Goal: Task Accomplishment & Management: Complete application form

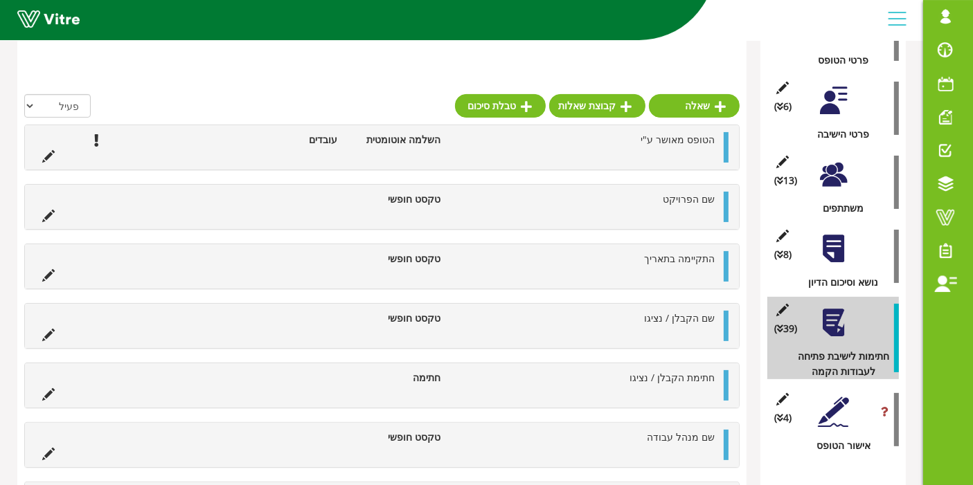
scroll to position [296, 0]
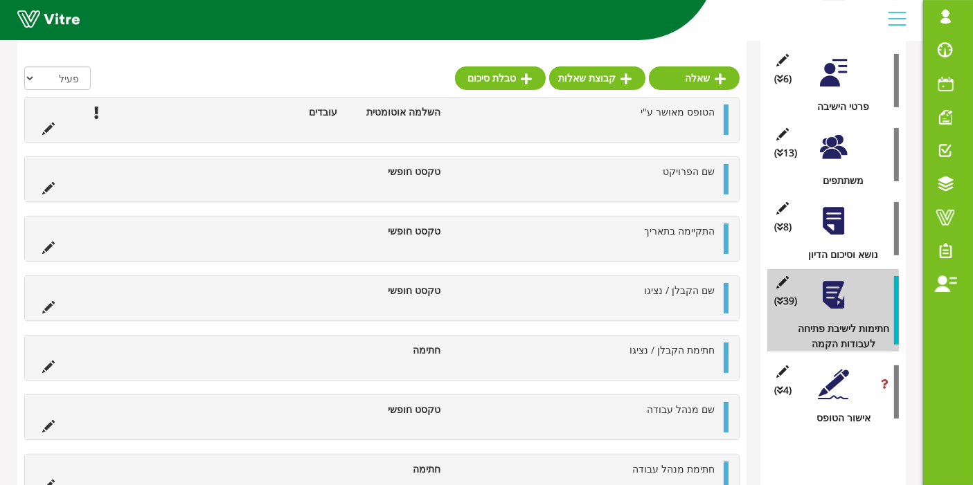
click at [843, 380] on div at bounding box center [833, 384] width 31 height 31
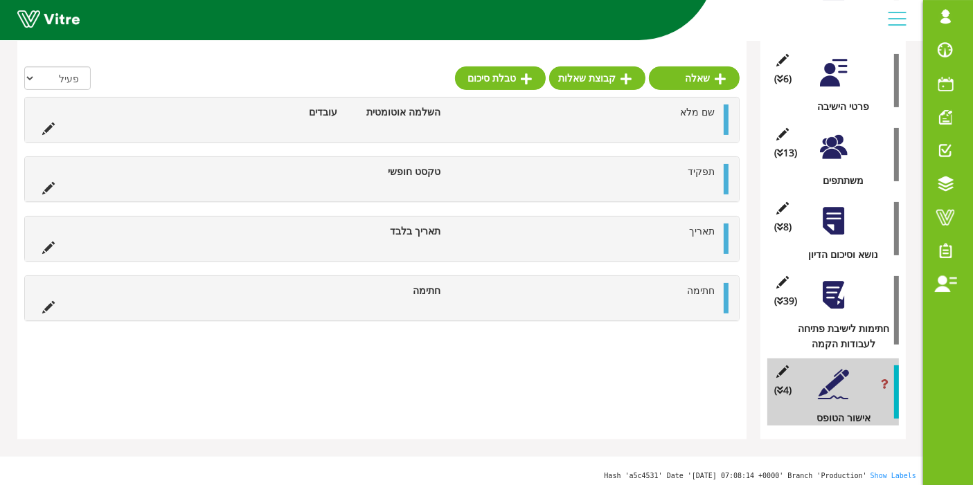
click at [837, 280] on div at bounding box center [833, 295] width 31 height 31
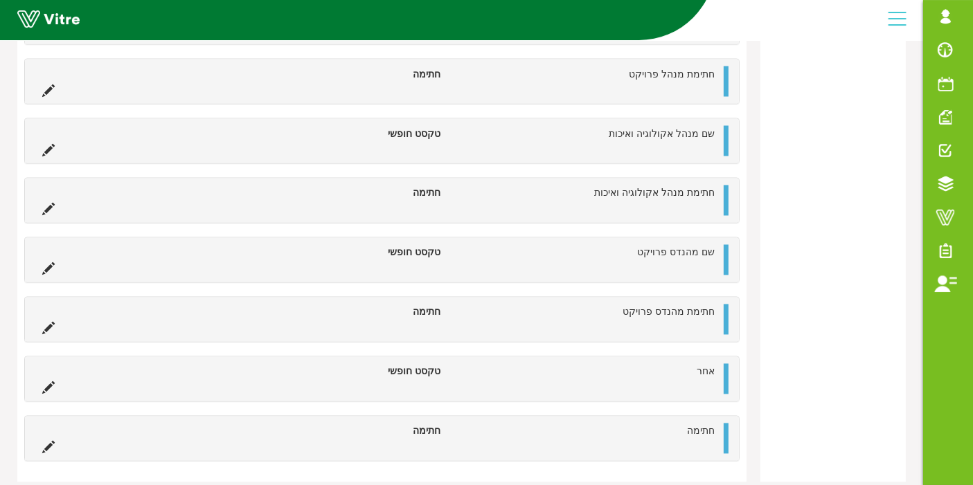
scroll to position [2496, 0]
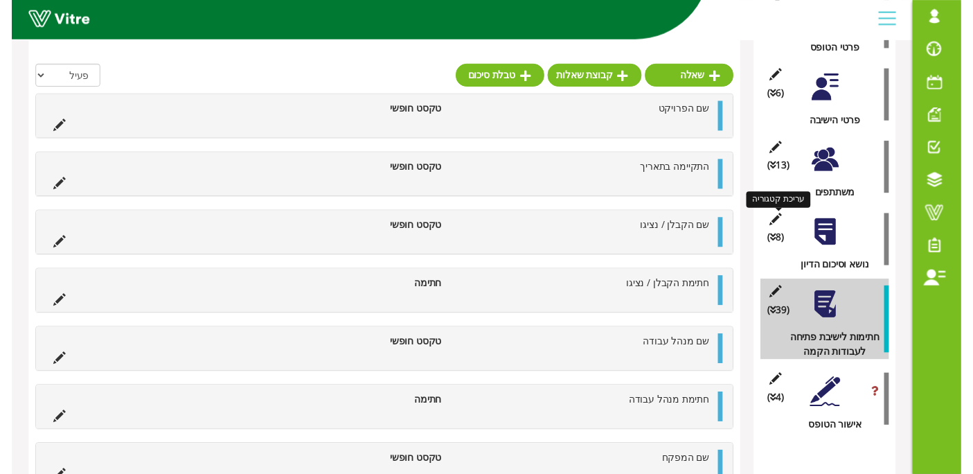
scroll to position [280, 0]
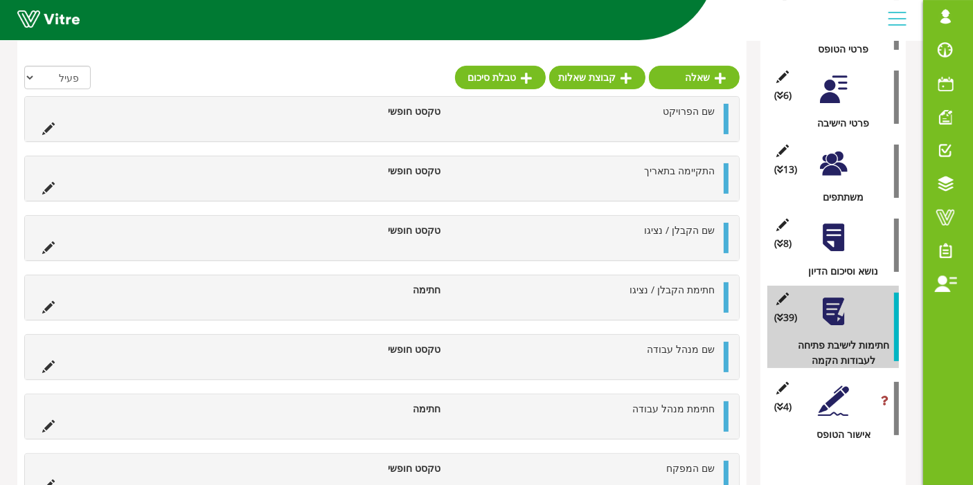
click at [843, 238] on div at bounding box center [833, 237] width 31 height 31
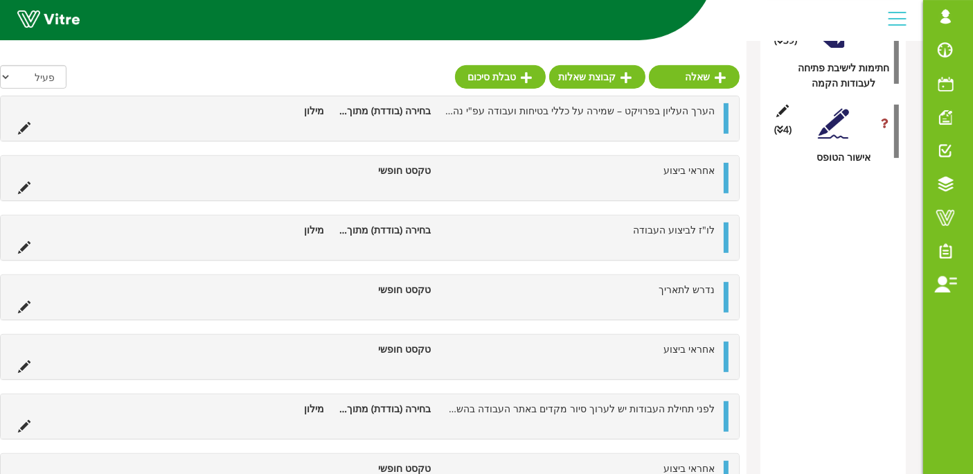
scroll to position [557, 0]
click at [713, 82] on link "שאלה" at bounding box center [694, 78] width 91 height 24
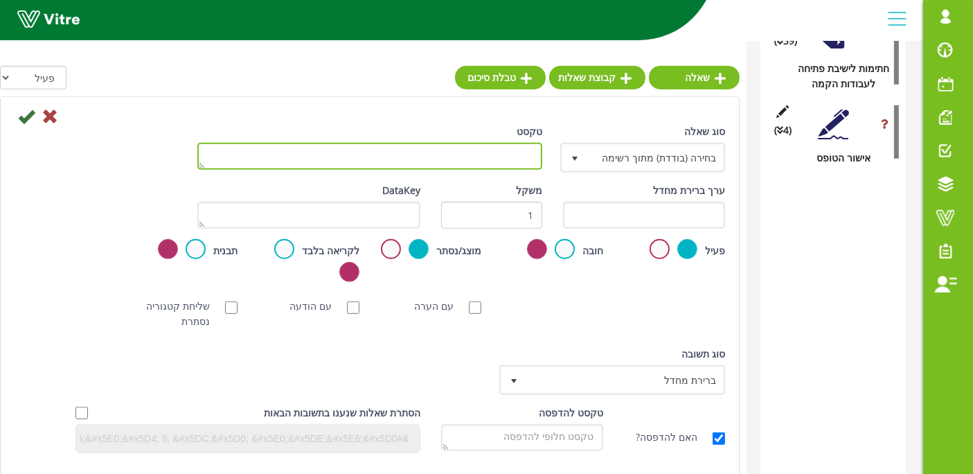
click at [472, 154] on textarea "טקסט" at bounding box center [369, 156] width 345 height 27
paste textarea "באחריות הקבלן להכין תוכנית עבודה מפורטת להקמה כולל לו"ז מותאם [PERSON_NAME]"ז כ…"
click at [527, 147] on textarea "באחריות הקבלן להכין תוכנית עבודה מפורטת להקמה כולל לו"ז מותאם [PERSON_NAME]"ז כ…" at bounding box center [369, 156] width 345 height 27
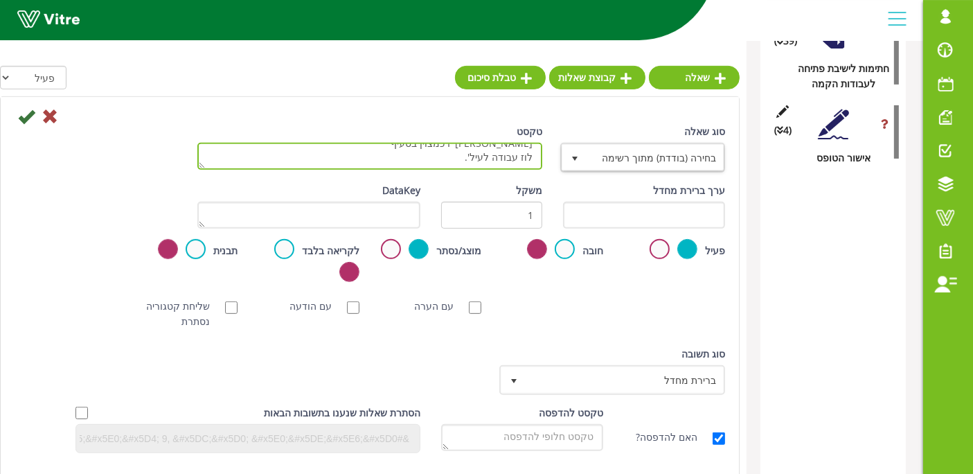
type textarea "באחריות הקבלן להכין תוכנית עבודה מפורטת להקמה כולל לו"ז מותאם [PERSON_NAME]"ז כ…"
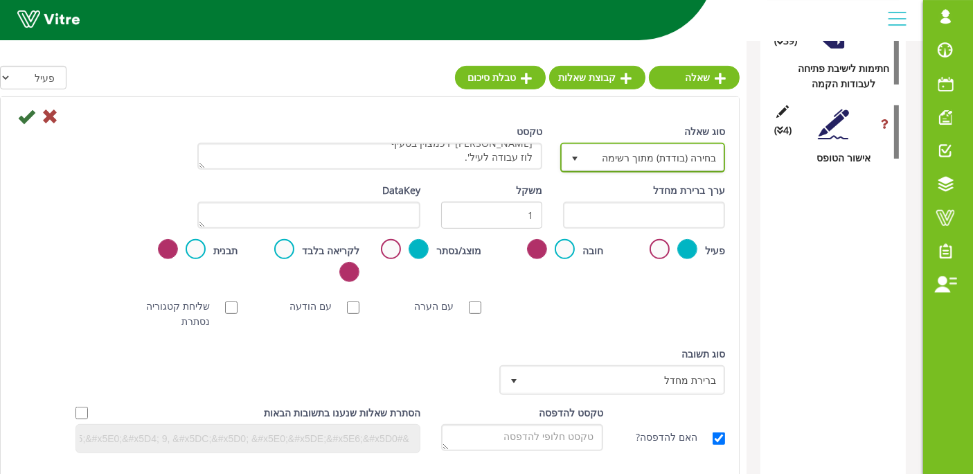
click at [634, 153] on span "בחירה (בודדת) מתוך רשימה" at bounding box center [655, 157] width 137 height 25
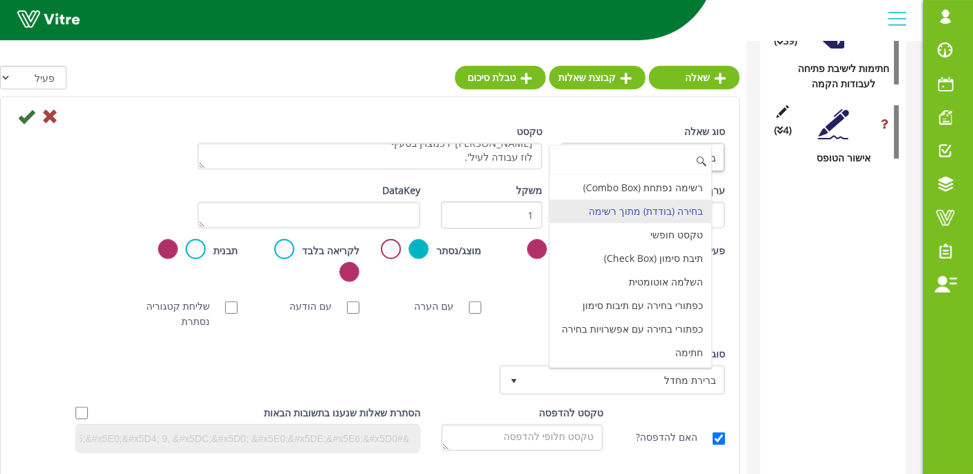
click at [652, 213] on li "בחירה (בודדת) מתוך רשימה" at bounding box center [630, 211] width 161 height 24
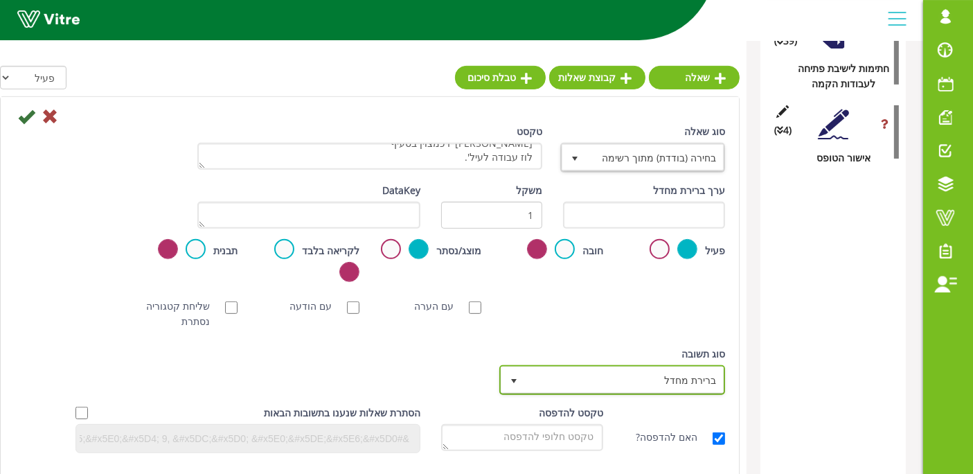
click at [600, 382] on span "ברירת מחדל" at bounding box center [625, 379] width 198 height 25
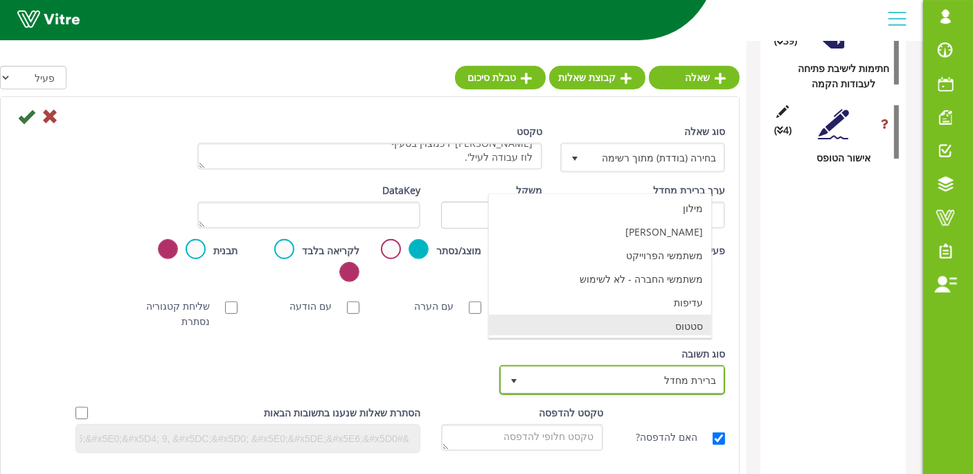
scroll to position [0, 0]
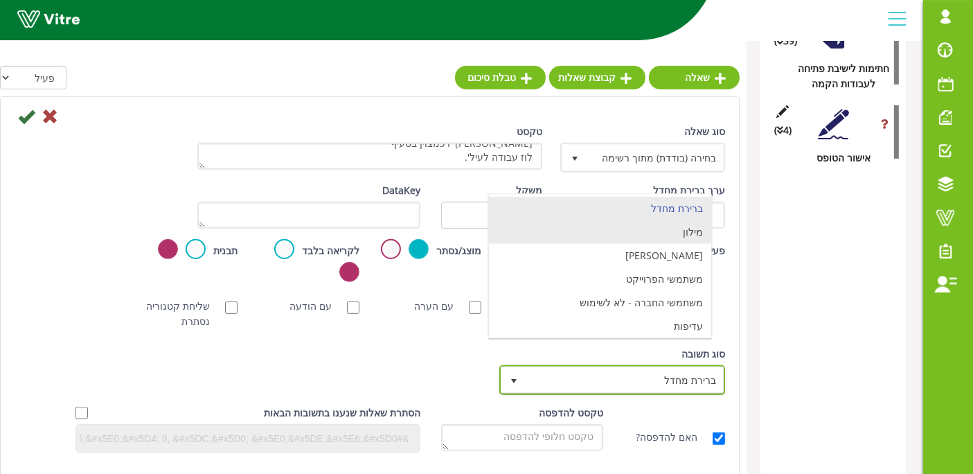
click at [679, 228] on li "מילון" at bounding box center [600, 232] width 222 height 24
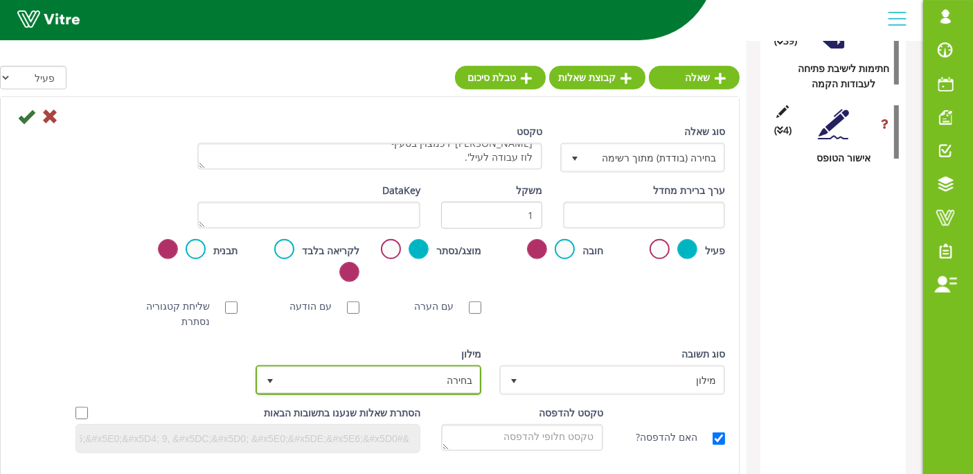
click at [455, 393] on span "בחירה" at bounding box center [369, 380] width 226 height 30
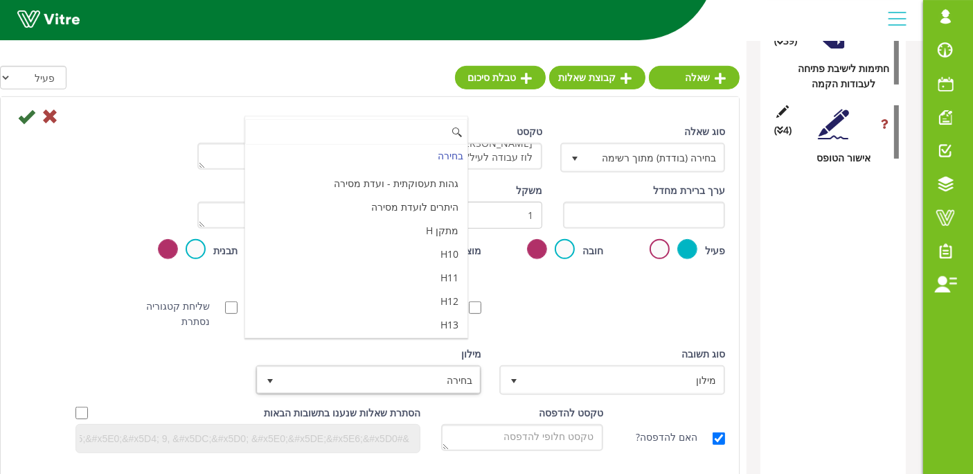
scroll to position [4622, 0]
click at [292, 388] on li "מאשר / לא מאשר עם הערה" at bounding box center [356, 400] width 222 height 24
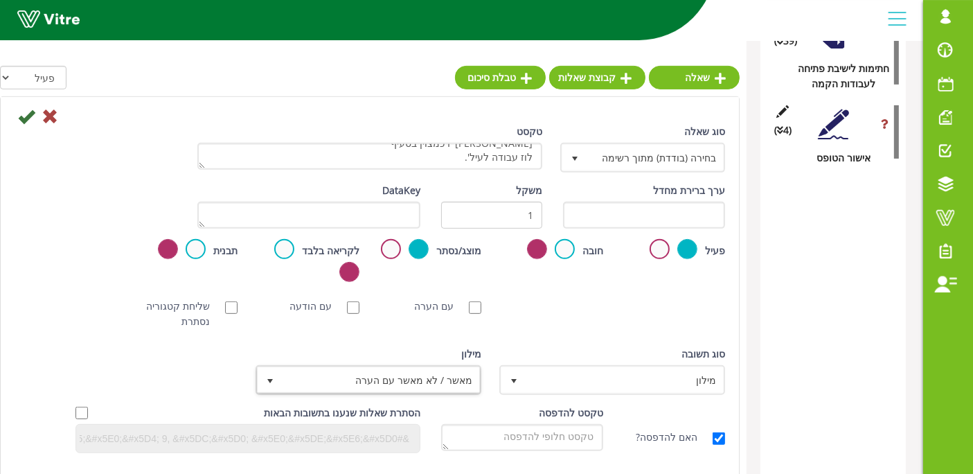
click at [524, 332] on div "[PERSON_NAME] NFC סריקת חובה עם הערה עם הודעה שליחת קטגוריה נסתרת ללא תמונה תמו…" at bounding box center [369, 314] width 731 height 44
click at [22, 118] on icon at bounding box center [26, 116] width 17 height 17
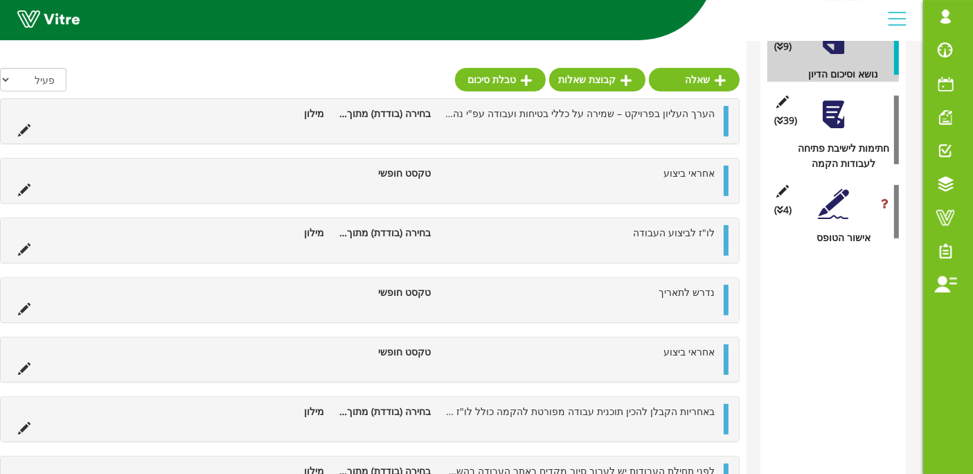
scroll to position [476, 0]
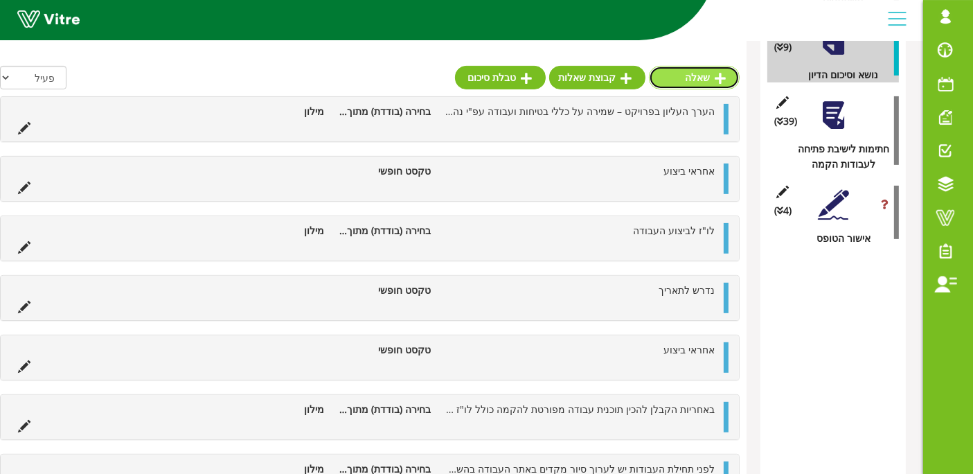
click at [702, 76] on link "שאלה" at bounding box center [694, 78] width 91 height 24
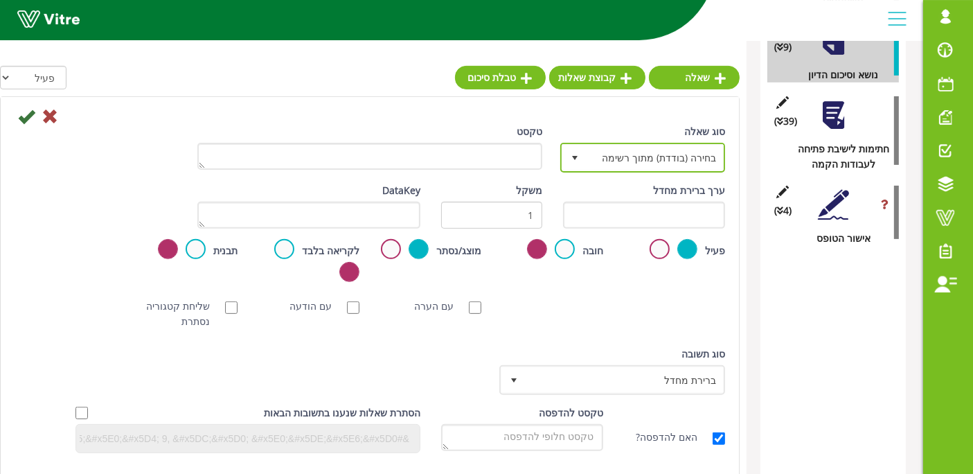
click at [670, 157] on span "בחירה (בודדת) מתוך רשימה" at bounding box center [655, 157] width 137 height 25
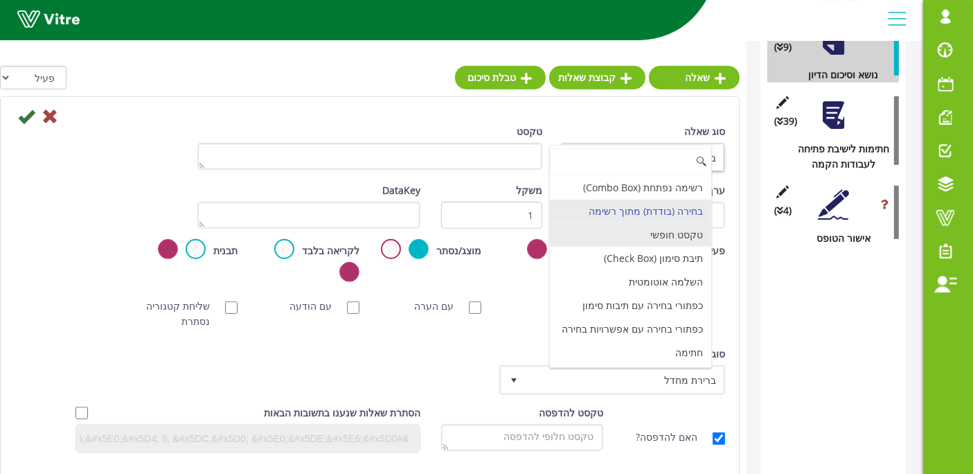
click at [666, 224] on li "טקסט חופשי" at bounding box center [630, 235] width 161 height 24
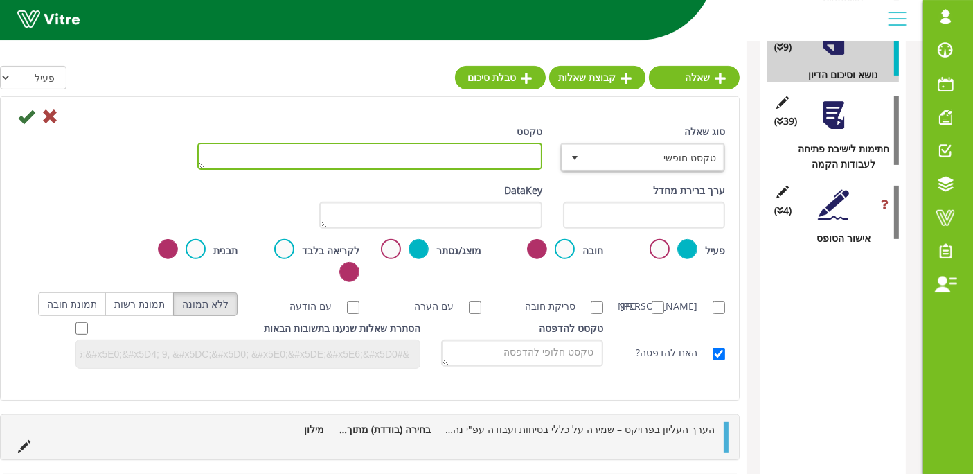
click at [524, 152] on textarea "טקסט" at bounding box center [369, 156] width 345 height 27
type textarea "אחראי ביצוע"
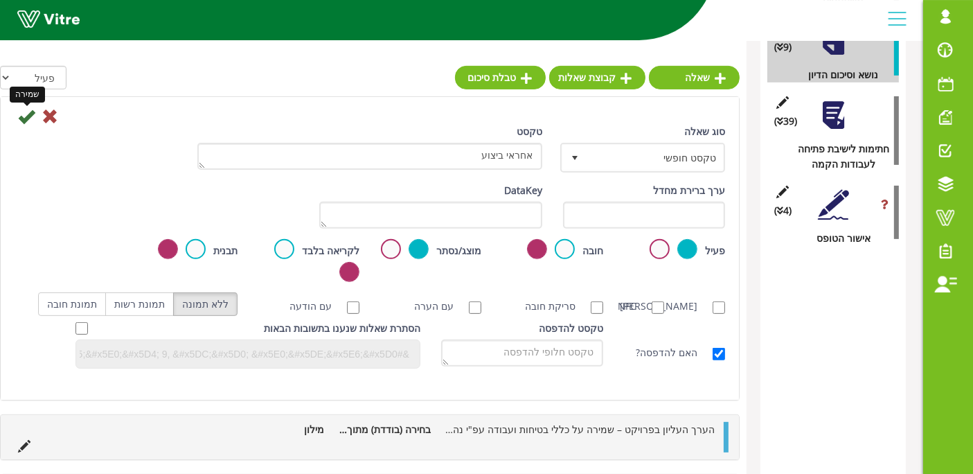
click at [28, 111] on icon at bounding box center [26, 116] width 17 height 17
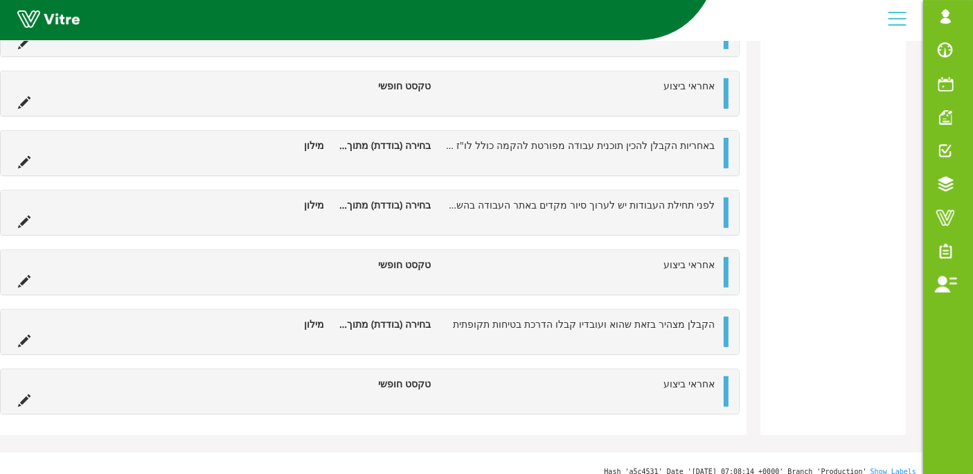
scroll to position [823, 0]
click at [729, 386] on div "אחראי ביצוע טקסט חופשי" at bounding box center [370, 390] width 738 height 44
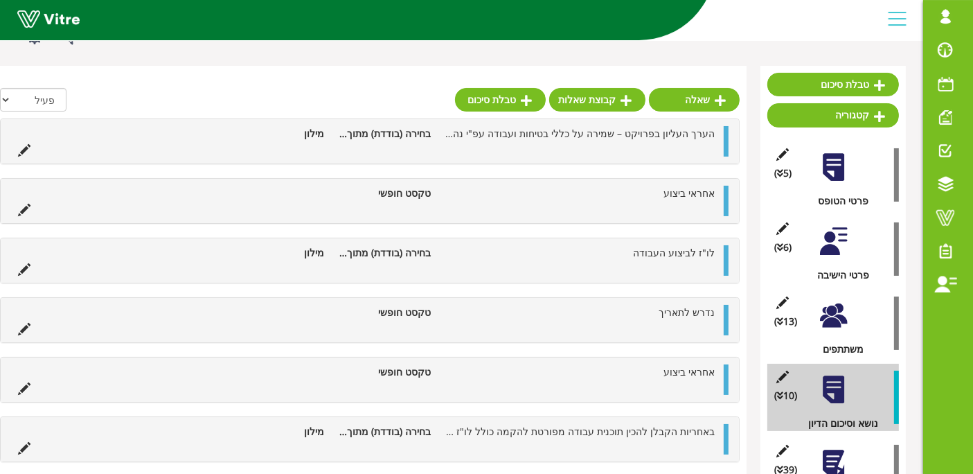
scroll to position [127, 0]
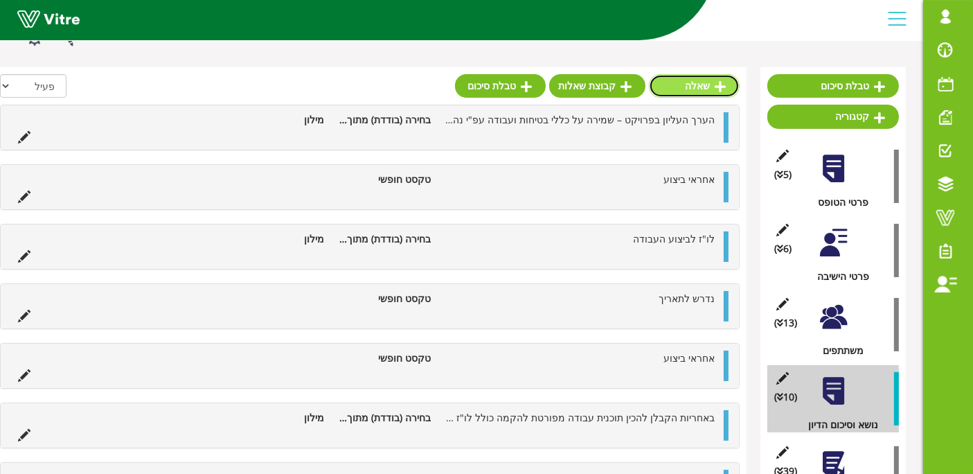
click at [704, 85] on link "שאלה" at bounding box center [694, 86] width 91 height 24
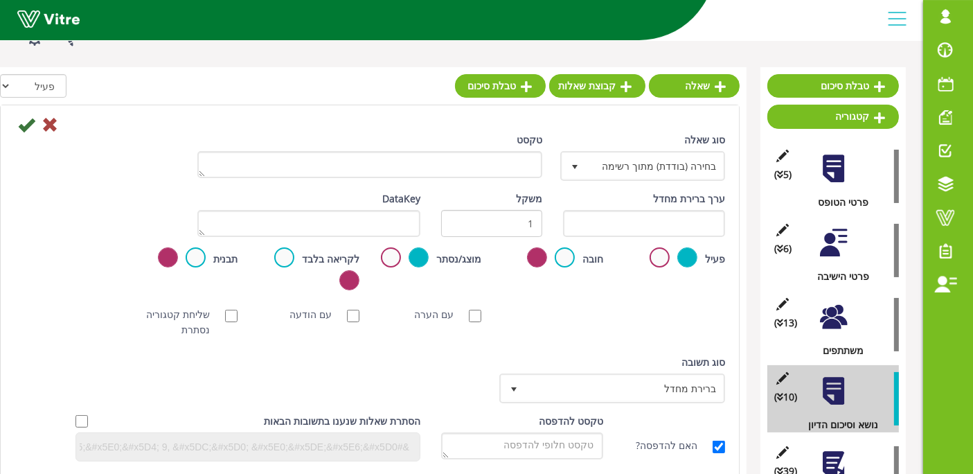
click at [583, 181] on div "סוג שאלה בחירה (בודדת) מתוך רשימה 3" at bounding box center [644, 161] width 183 height 59
click at [583, 175] on span "select" at bounding box center [574, 165] width 25 height 25
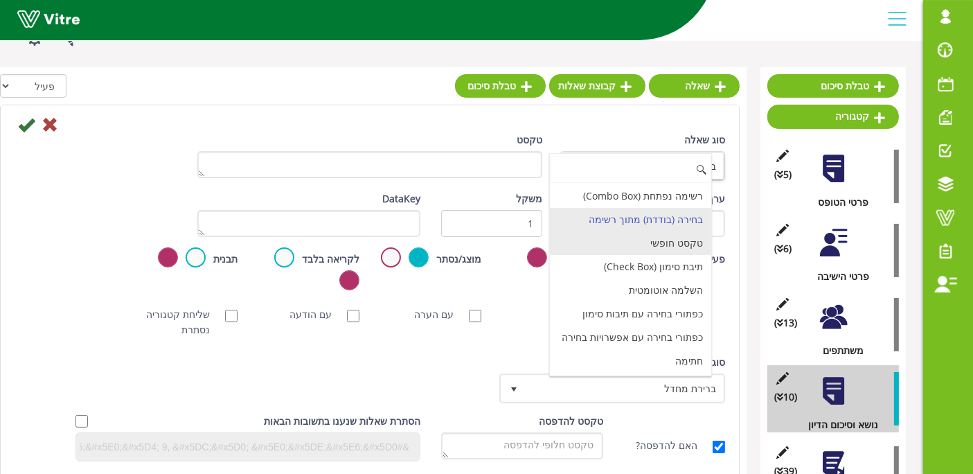
click at [621, 250] on li "טקסט חופשי" at bounding box center [630, 243] width 161 height 24
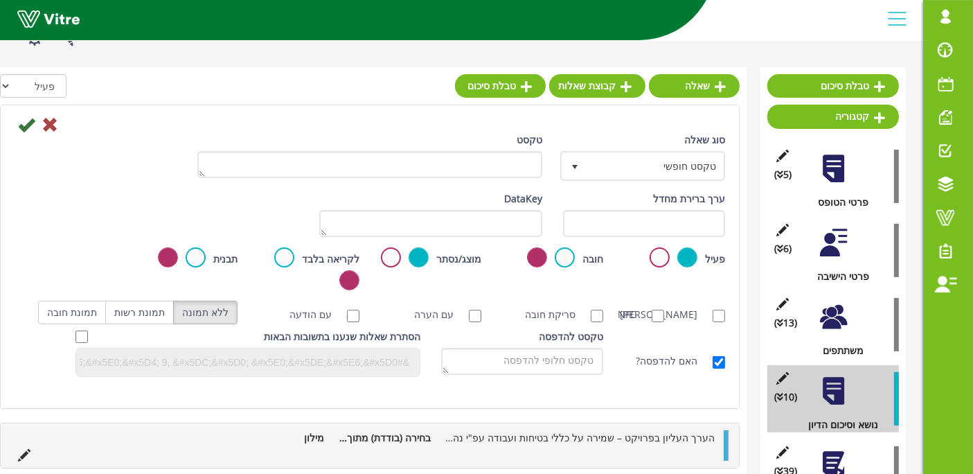
click at [497, 147] on div "טקסט" at bounding box center [369, 155] width 345 height 46
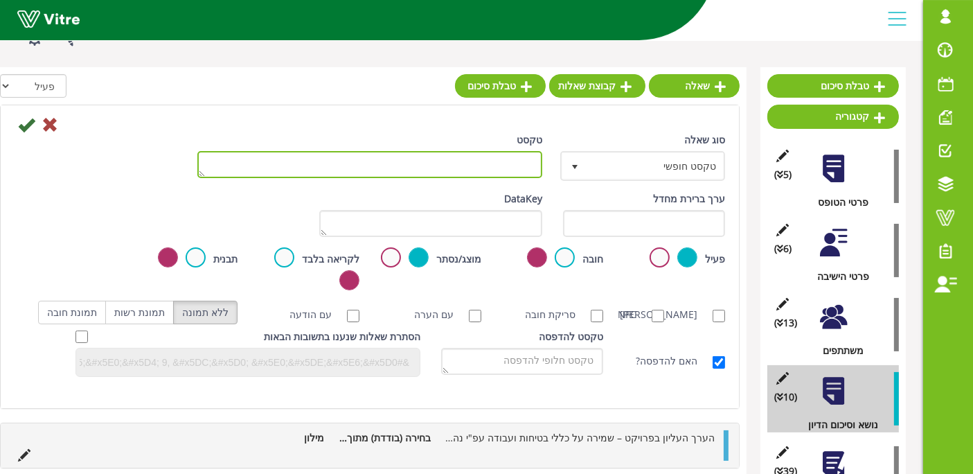
click at [499, 160] on textarea "טקסט" at bounding box center [369, 164] width 345 height 27
type textarea "אחראי ביצוע"
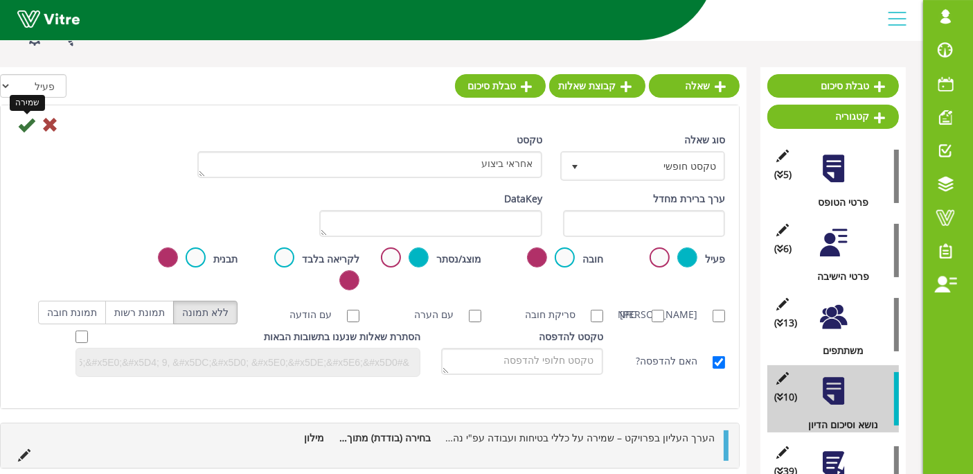
click at [27, 125] on icon at bounding box center [26, 124] width 17 height 17
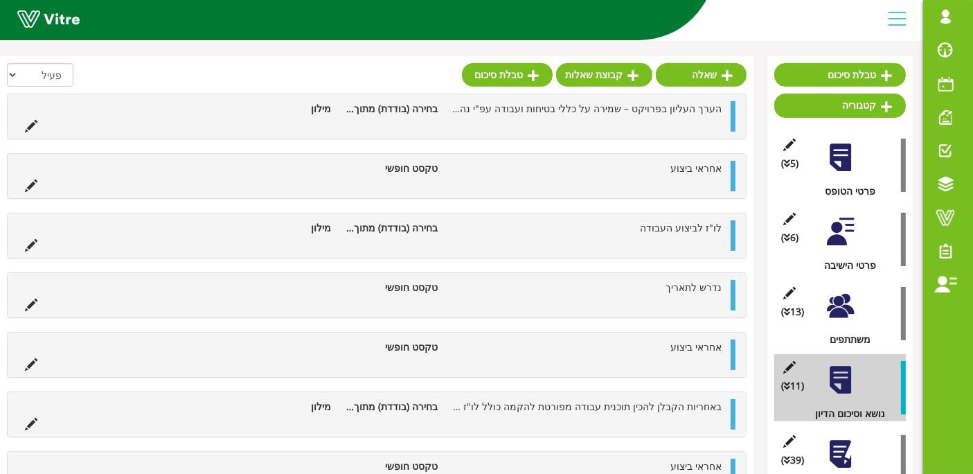
scroll to position [107, -6]
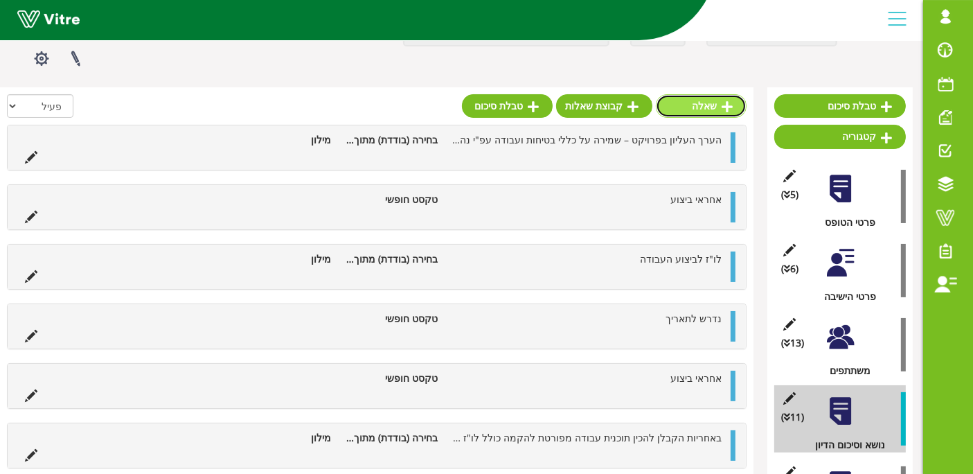
click at [709, 102] on link "שאלה" at bounding box center [701, 106] width 91 height 24
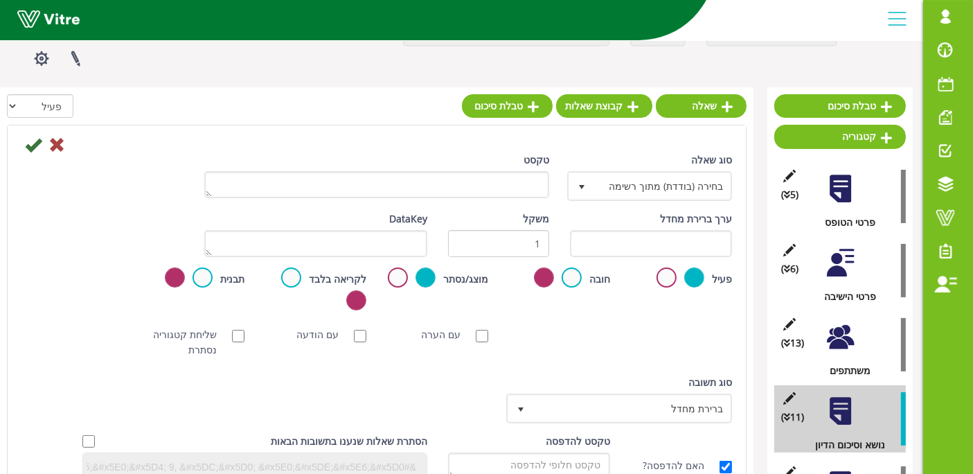
click at [508, 200] on div "טקסט" at bounding box center [377, 180] width 366 height 56
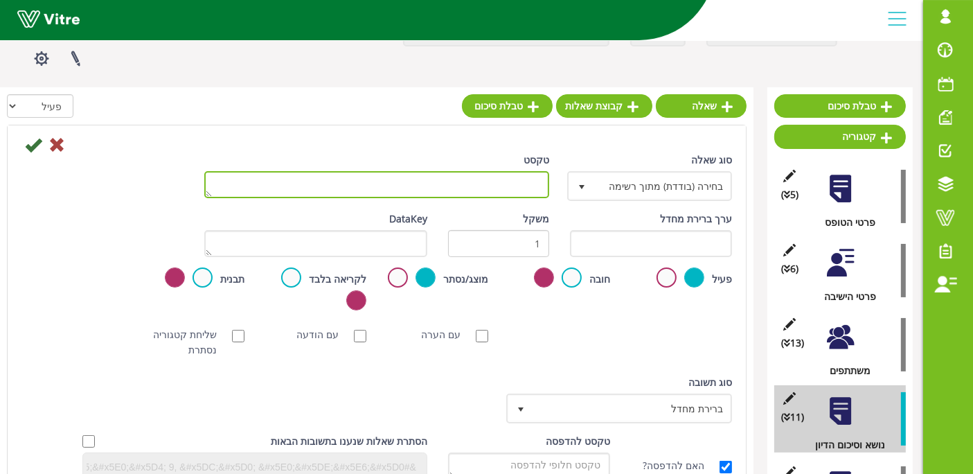
click at [508, 195] on textarea "טקסט" at bounding box center [376, 184] width 345 height 27
paste textarea "מנהל המתקן/מהנדס התהליך יבצעו הדרכה ספציפית לעובדי הקבלנים לפני תחילת העבודות ו…"
type textarea "מנהל המתקן/מהנדס התהליך יבצעו הדרכה ספציפית לעובדי הקבלנים לפני תחילת העבודות ו…"
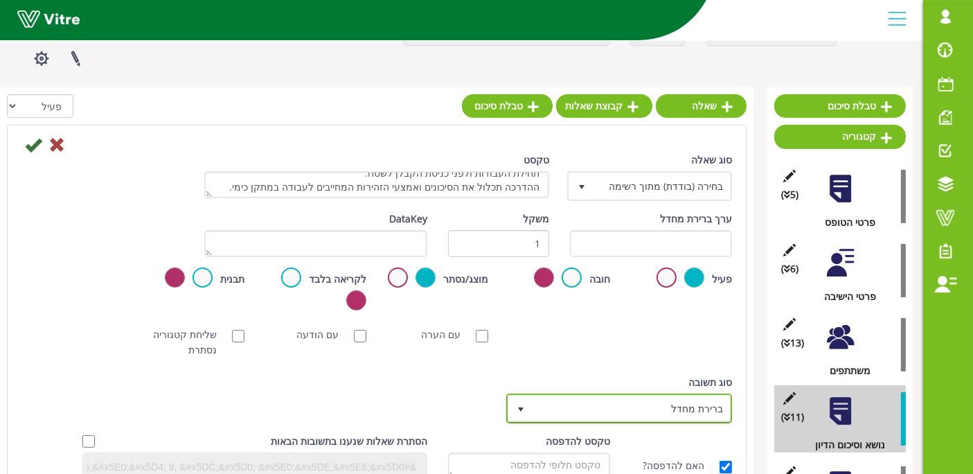
click at [598, 398] on span "ברירת מחדל" at bounding box center [632, 407] width 198 height 25
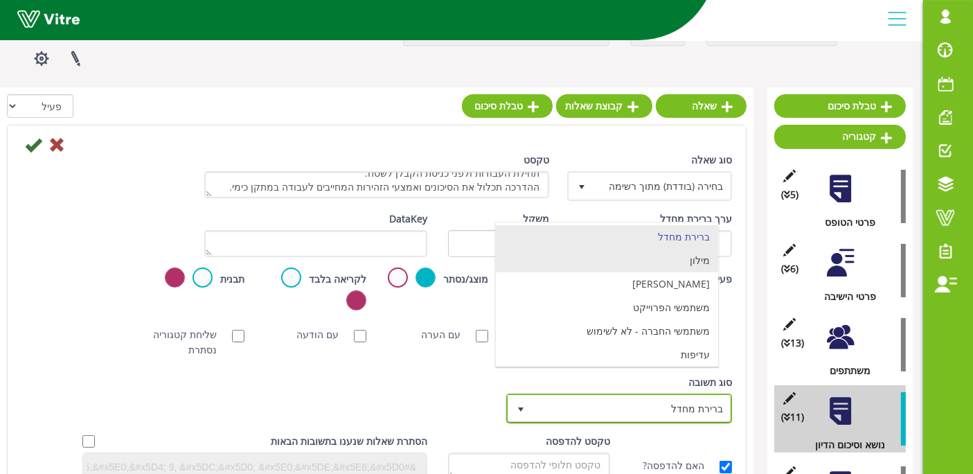
click at [660, 260] on li "מילון" at bounding box center [607, 261] width 222 height 24
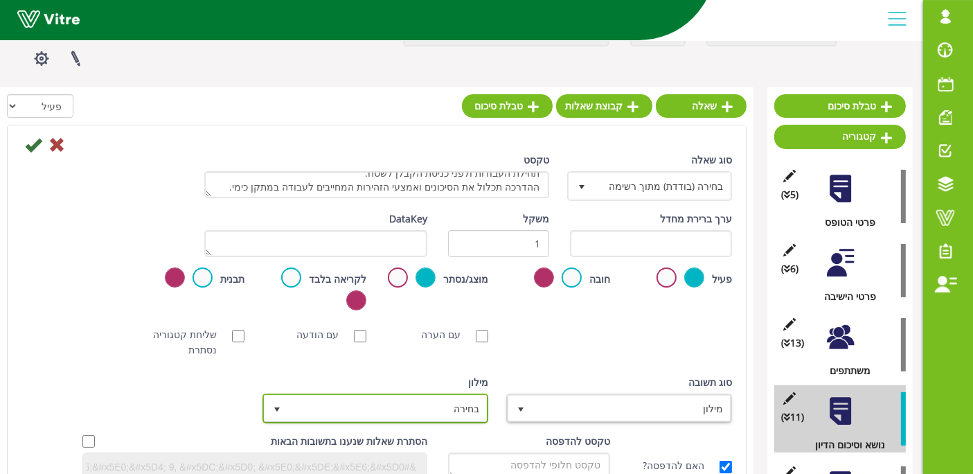
click at [450, 407] on span "בחירה" at bounding box center [388, 407] width 198 height 25
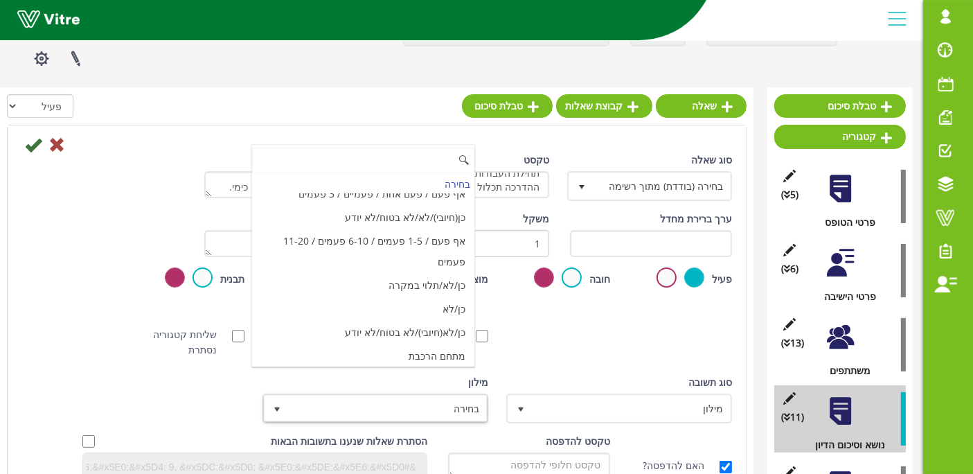
scroll to position [4622, 0]
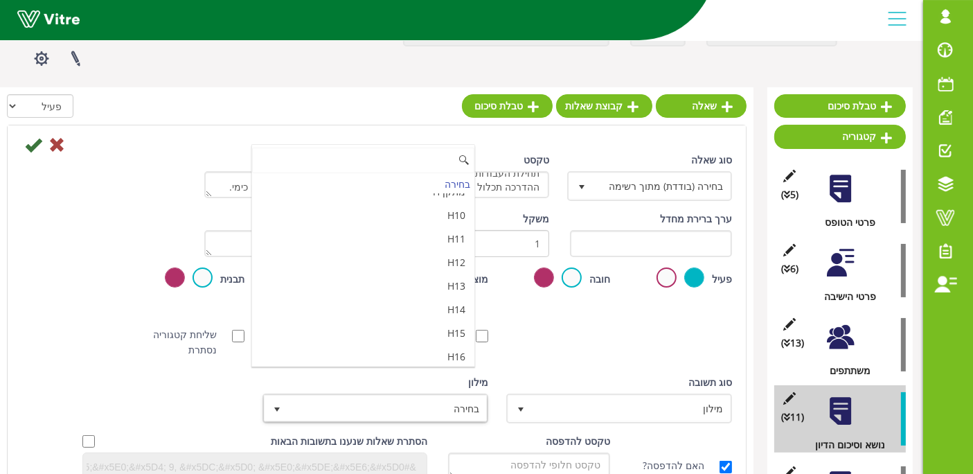
click at [330, 415] on li "מאשר / לא מאשר עם הערה" at bounding box center [363, 427] width 222 height 24
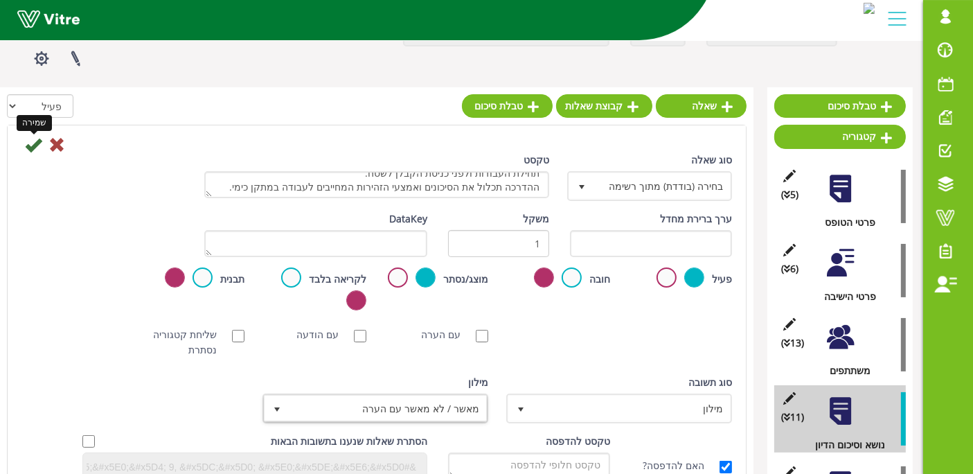
click at [31, 145] on icon at bounding box center [33, 144] width 17 height 17
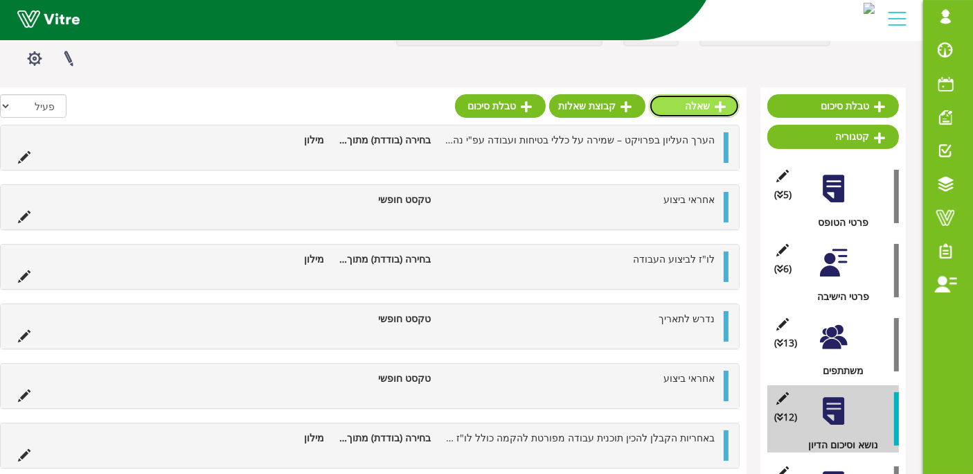
click at [697, 101] on link "שאלה" at bounding box center [694, 106] width 91 height 24
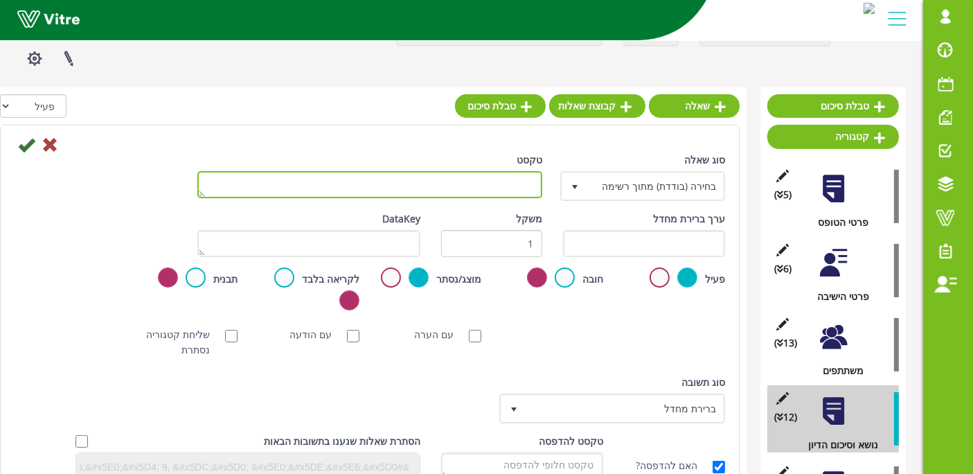
click at [497, 191] on textarea "טקסט" at bounding box center [369, 184] width 345 height 27
type textarea "אחראי ביצוע"
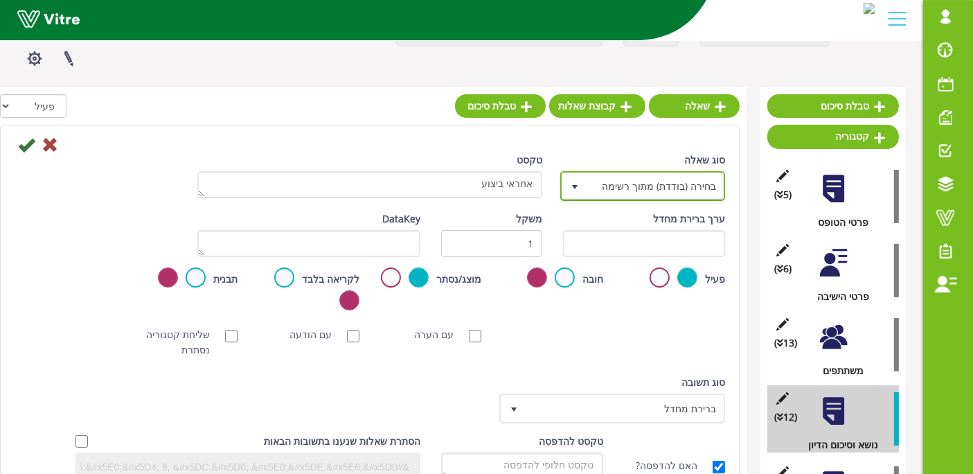
click at [636, 184] on span "בחירה (בודדת) מתוך רשימה" at bounding box center [655, 185] width 137 height 25
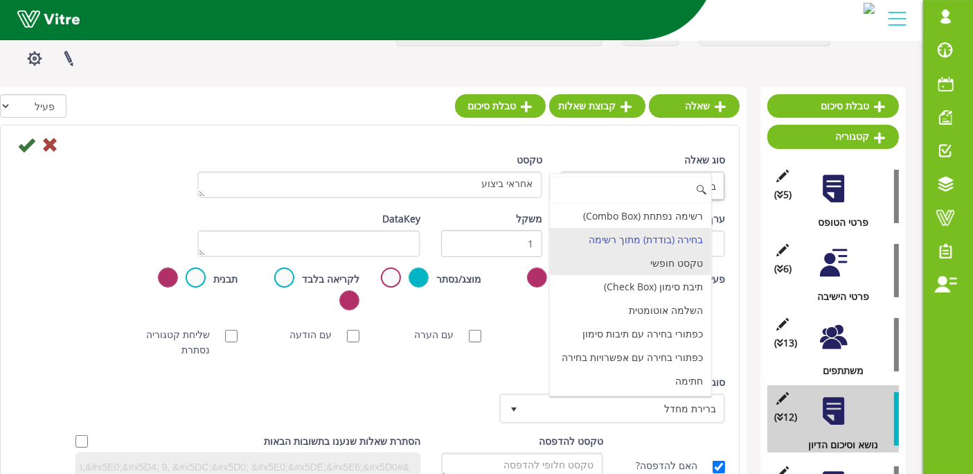
click at [663, 262] on li "טקסט חופשי" at bounding box center [630, 263] width 161 height 24
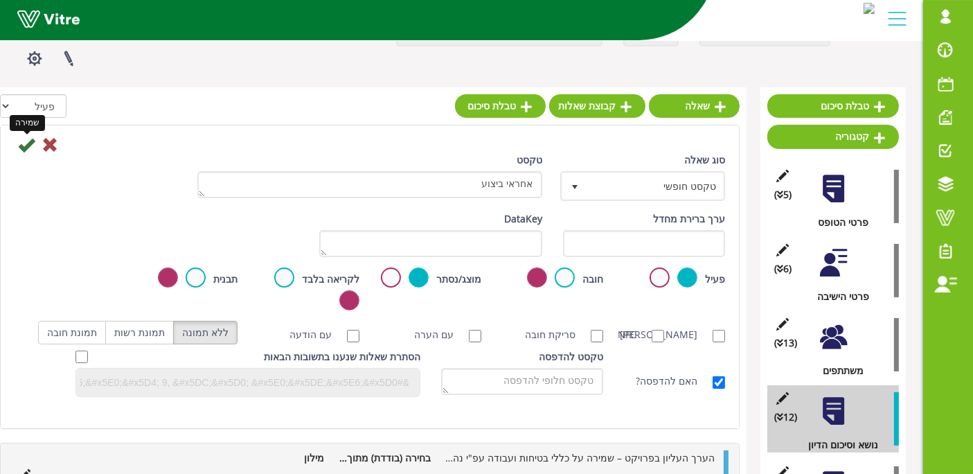
click at [26, 144] on icon at bounding box center [26, 144] width 17 height 17
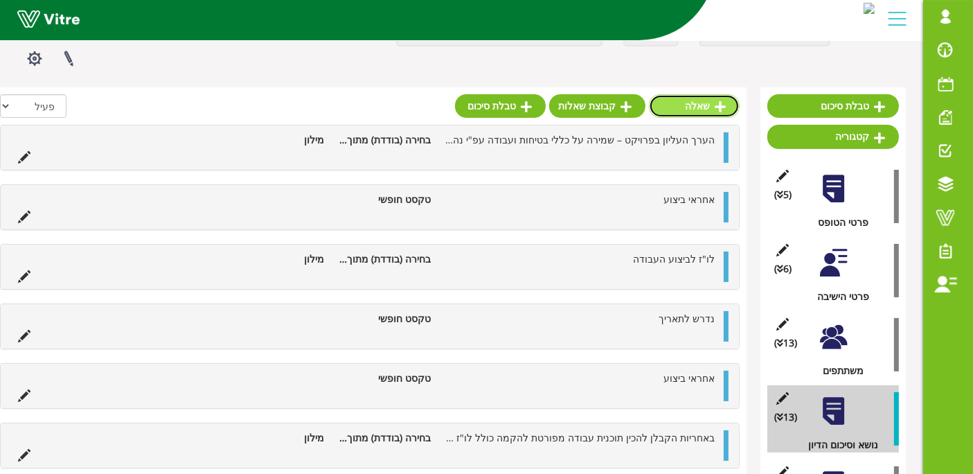
click at [695, 98] on link "שאלה" at bounding box center [694, 106] width 91 height 24
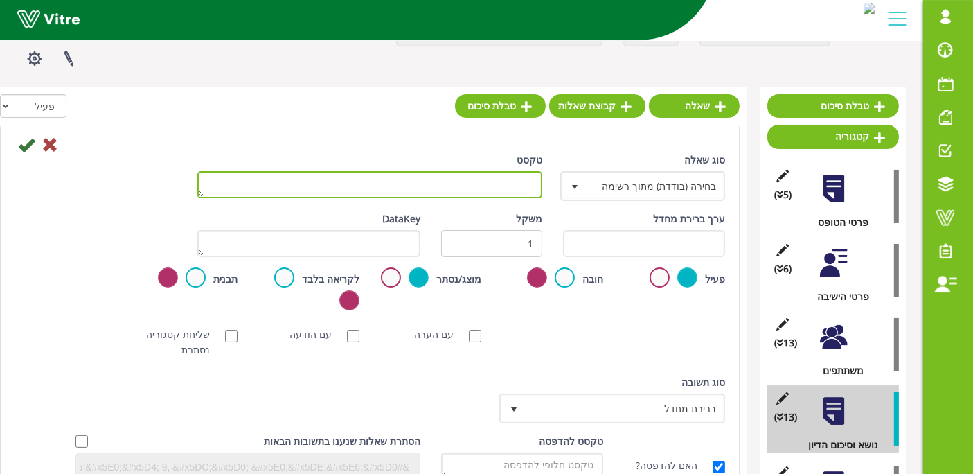
click at [530, 190] on textarea "טקסט" at bounding box center [369, 184] width 345 height 27
paste textarea "lorem ipsum dolo sitam conse adipi elitse doeiu tempor inci utlab etdolo ma ali…"
type textarea "lorem ipsum dolo sitam conse adipi elitse doeiu tempor inci utlab etdolo ma ali…"
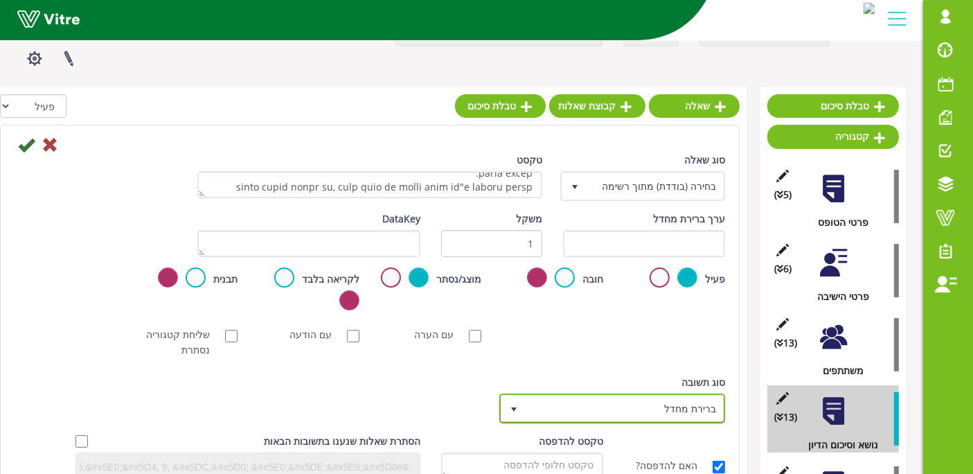
click at [597, 409] on span "ברירת מחדל" at bounding box center [625, 407] width 198 height 25
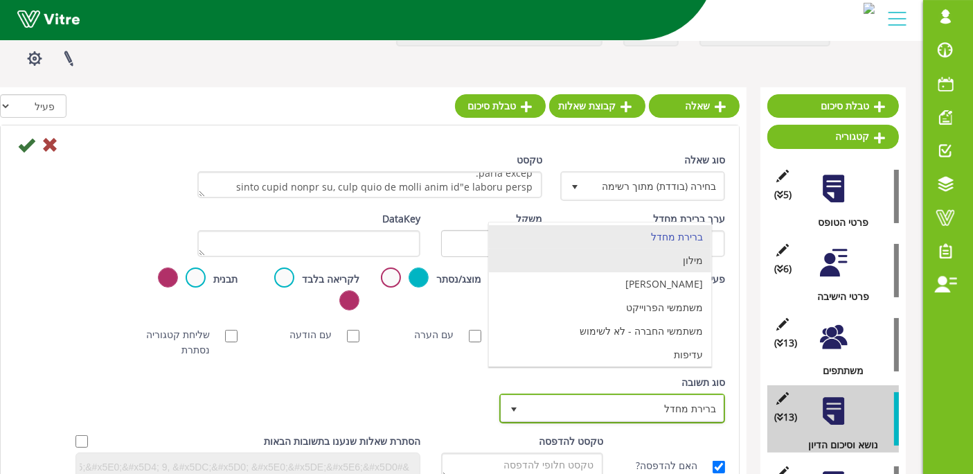
click at [650, 258] on li "מילון" at bounding box center [600, 261] width 222 height 24
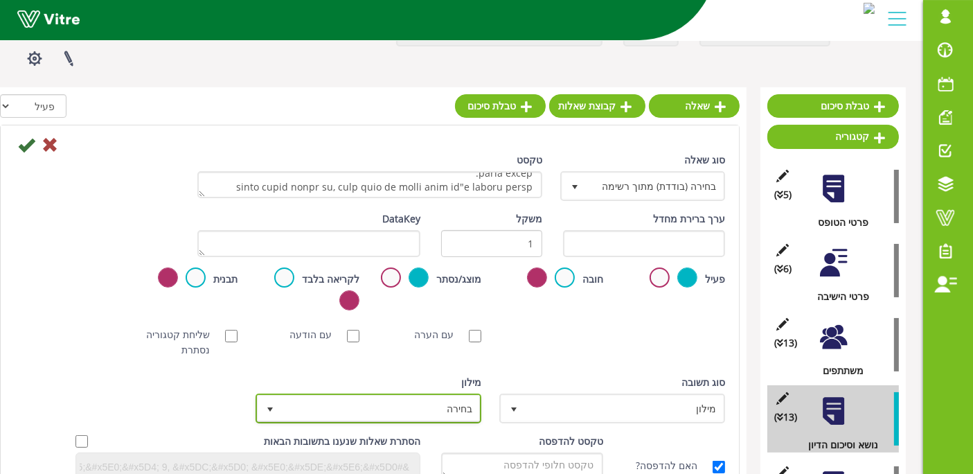
click at [430, 410] on span "בחירה" at bounding box center [381, 407] width 198 height 25
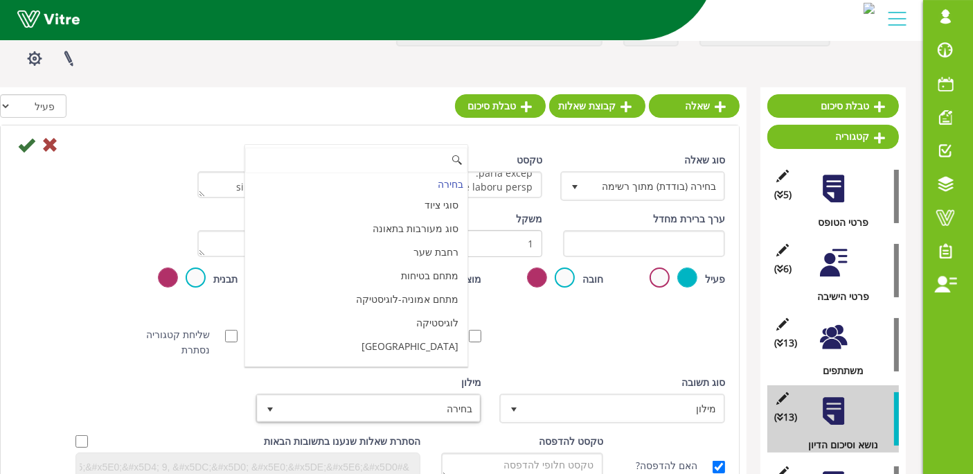
scroll to position [4622, 0]
click at [276, 415] on li "מאשר / לא מאשר עם הערה" at bounding box center [356, 427] width 222 height 24
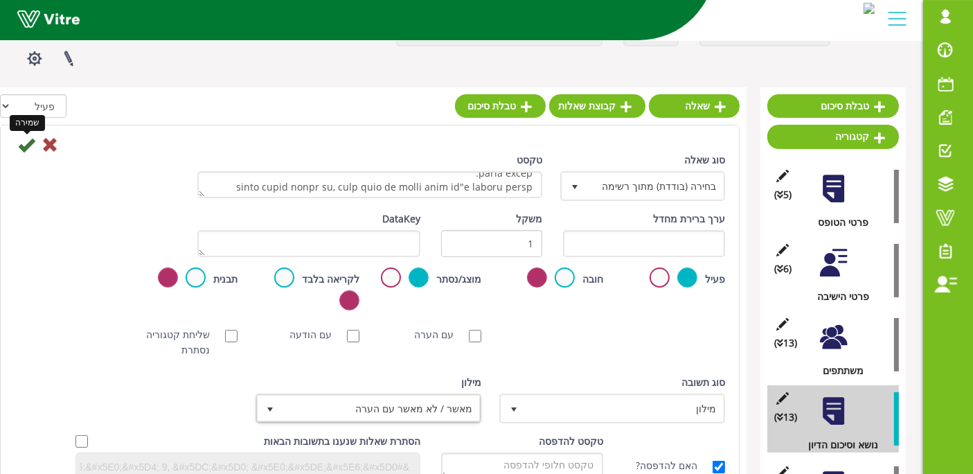
click at [22, 145] on icon at bounding box center [26, 144] width 17 height 17
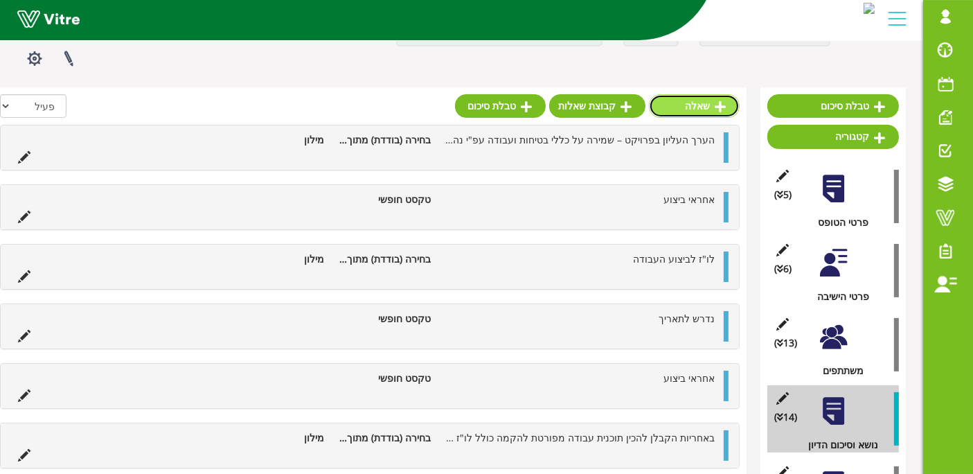
click at [706, 105] on link "שאלה" at bounding box center [694, 106] width 91 height 24
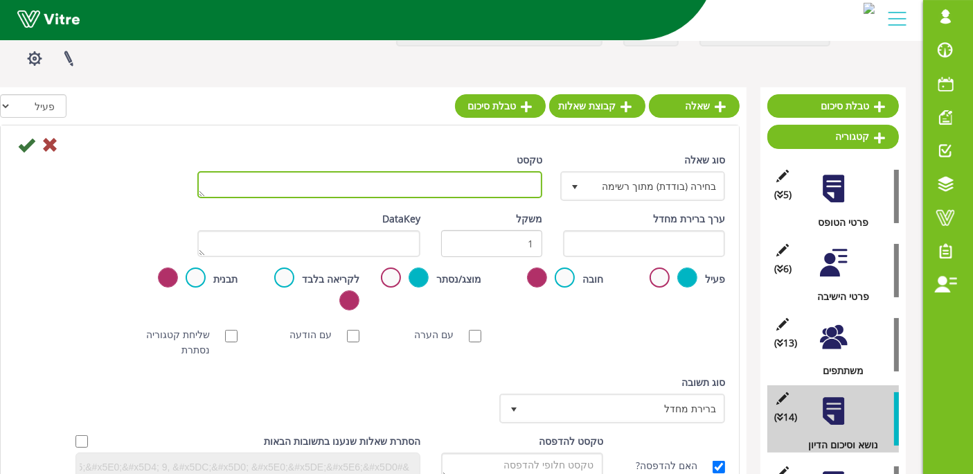
click at [470, 175] on textarea "טקסט" at bounding box center [369, 184] width 345 height 27
type textarea "אחראי ביצוע"
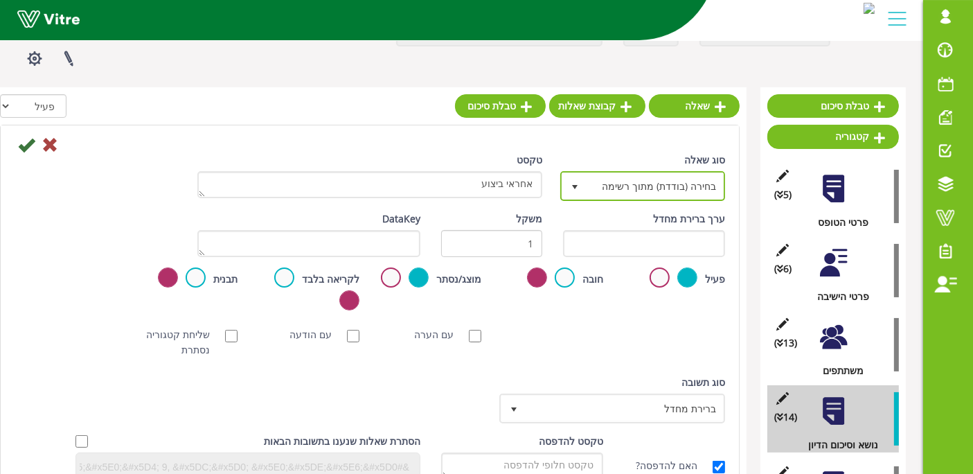
click at [621, 195] on span "בחירה (בודדת) מתוך רשימה" at bounding box center [655, 185] width 137 height 25
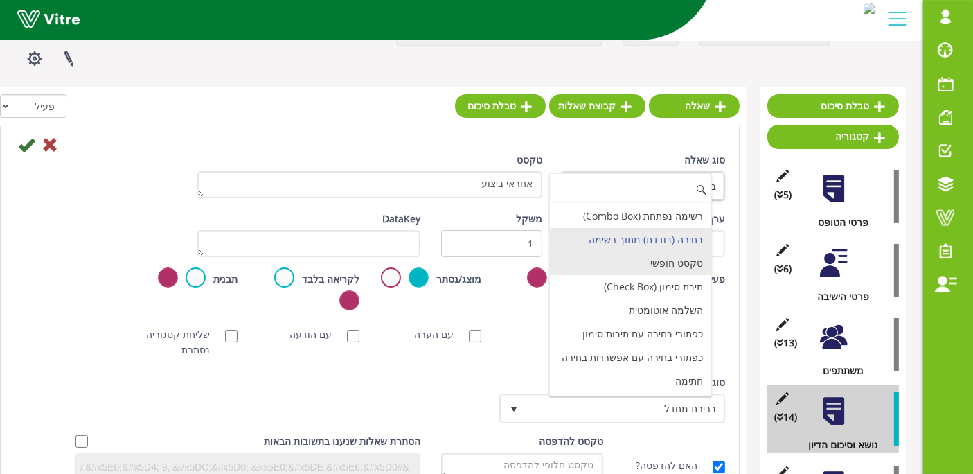
click at [639, 258] on li "טקסט חופשי" at bounding box center [630, 263] width 161 height 24
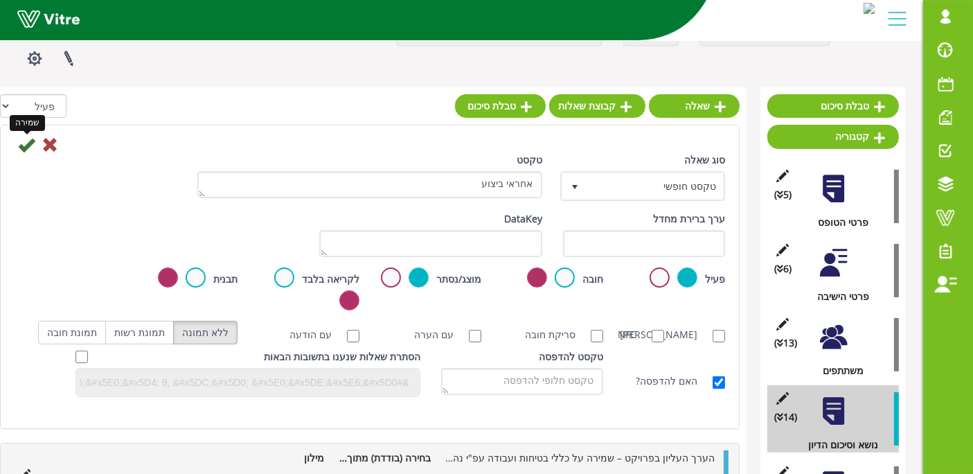
click at [18, 148] on icon at bounding box center [26, 144] width 17 height 17
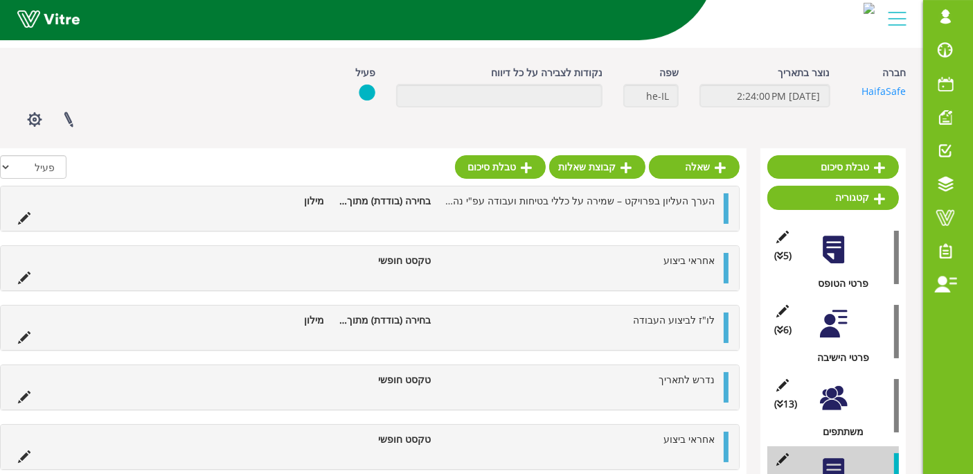
scroll to position [10, 0]
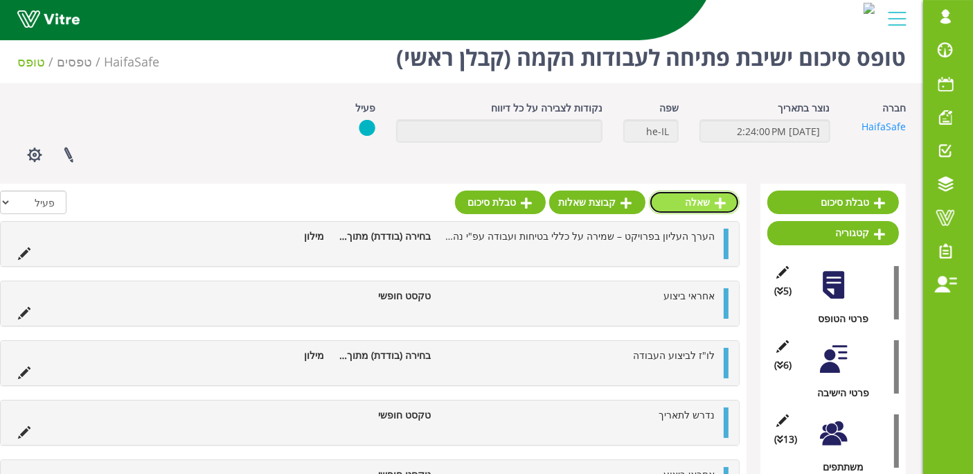
click at [706, 197] on link "שאלה" at bounding box center [694, 202] width 91 height 24
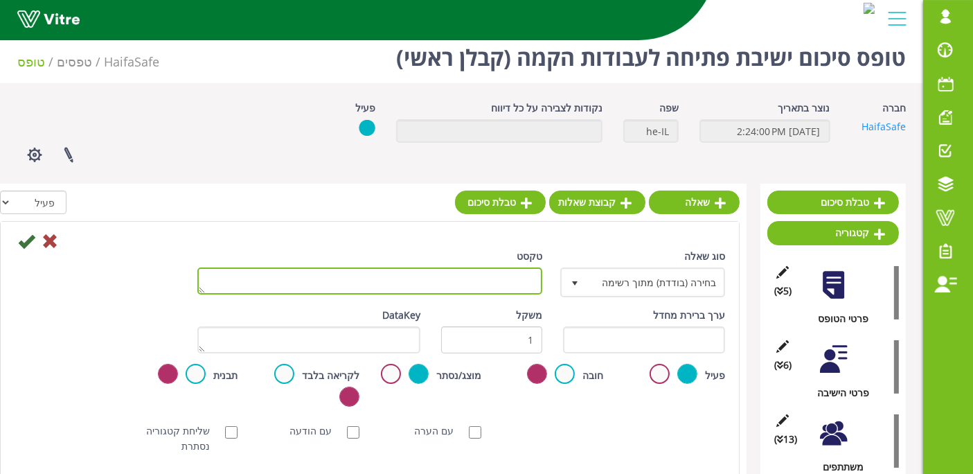
click at [518, 278] on textarea "טקסט" at bounding box center [369, 280] width 345 height 27
paste textarea "[PERSON_NAME] וישלט את אזור הבניה בכל מקום שבו ייוצר פתח או מצב המסכן את העובדי…"
drag, startPoint x: 362, startPoint y: 283, endPoint x: 621, endPoint y: 414, distance: 290.2
click at [621, 414] on div "סוג שאלה בחירה (בודדת) מתוך רשימה 3 טקסט [PERSON_NAME] וישלט את אזור הבניה בכל …" at bounding box center [370, 418] width 710 height 339
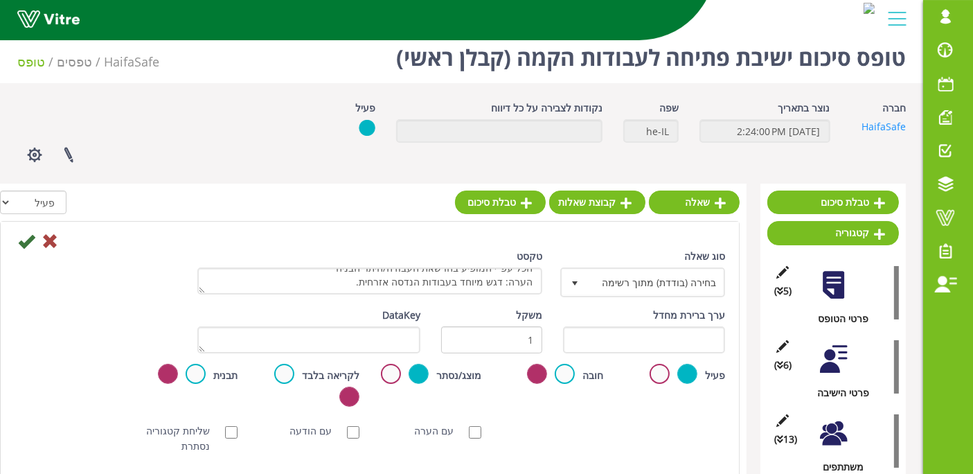
click at [621, 414] on div "פעיל חובה מוצג/נסתר לקריאה בלבד תבנית הגדרת שם טיוטה" at bounding box center [369, 390] width 731 height 53
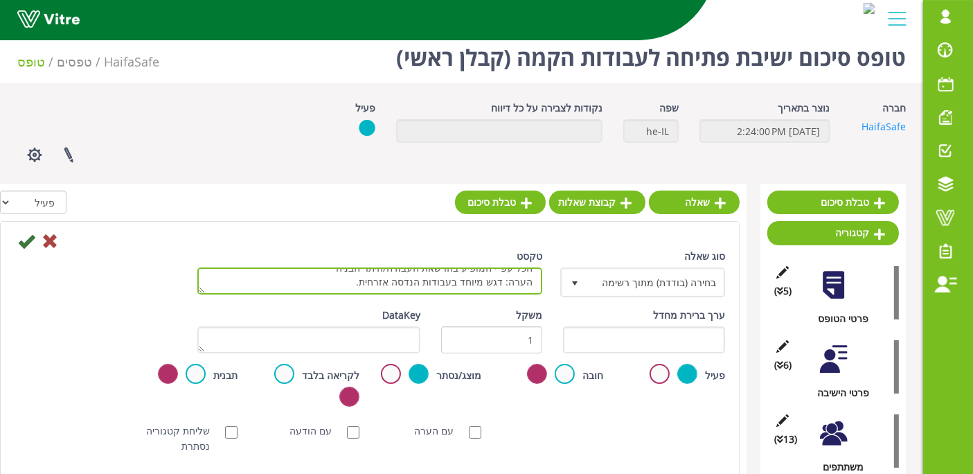
click at [483, 281] on textarea "[PERSON_NAME] וישלט את אזור הבניה בכל מקום שבו ייוצר פתח או מצב המסכן את העובדי…" at bounding box center [369, 280] width 345 height 27
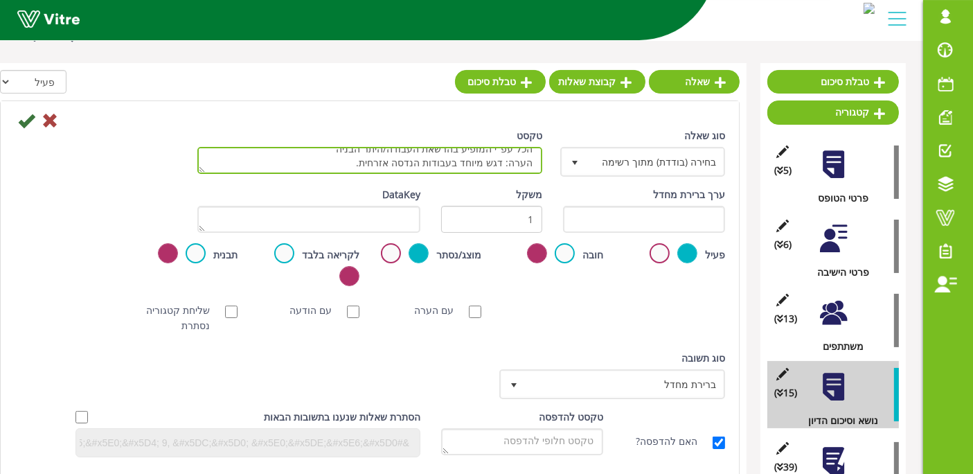
scroll to position [132, 0]
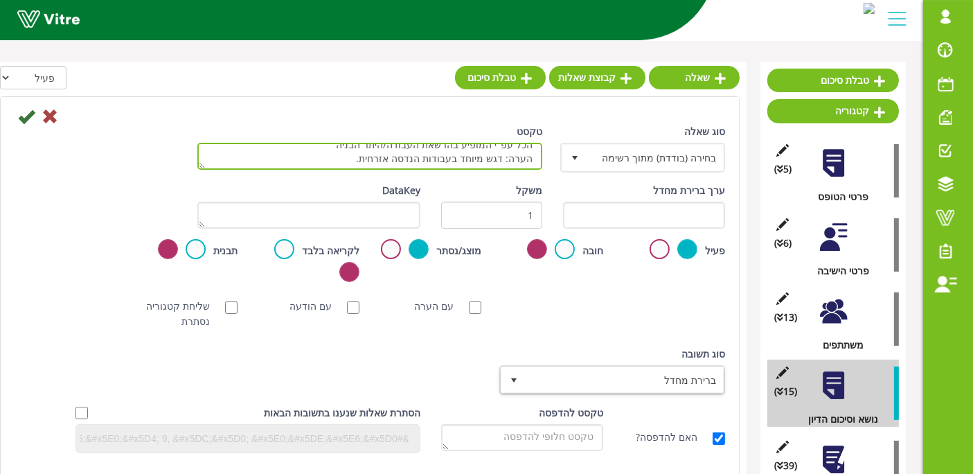
type textarea "[PERSON_NAME] וישלט את אזור הבניה בכל מקום שבו ייוצר פתח או מצב המסכן את העובדי…"
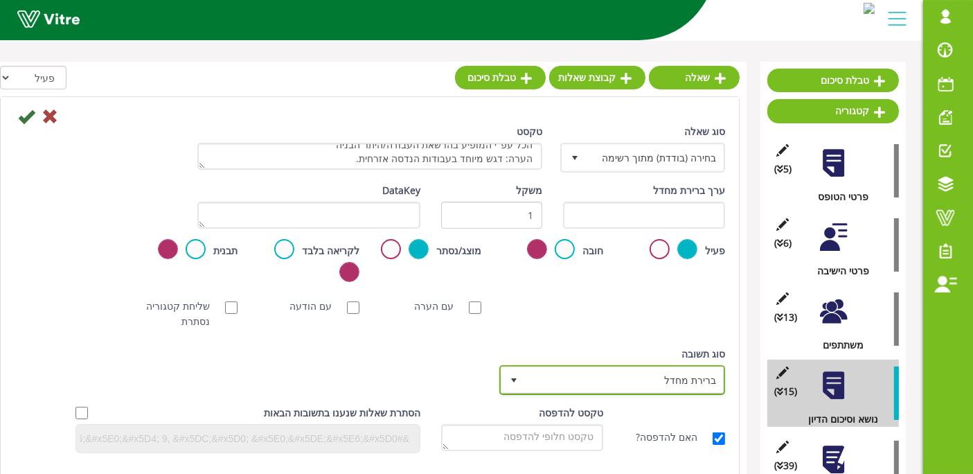
click at [557, 373] on span "ברירת מחדל" at bounding box center [625, 379] width 198 height 25
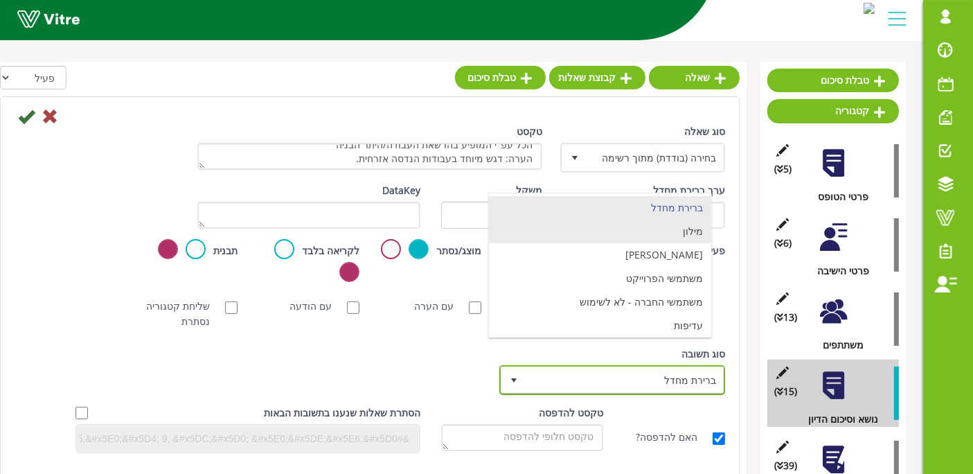
click at [593, 239] on li "מילון" at bounding box center [600, 232] width 222 height 24
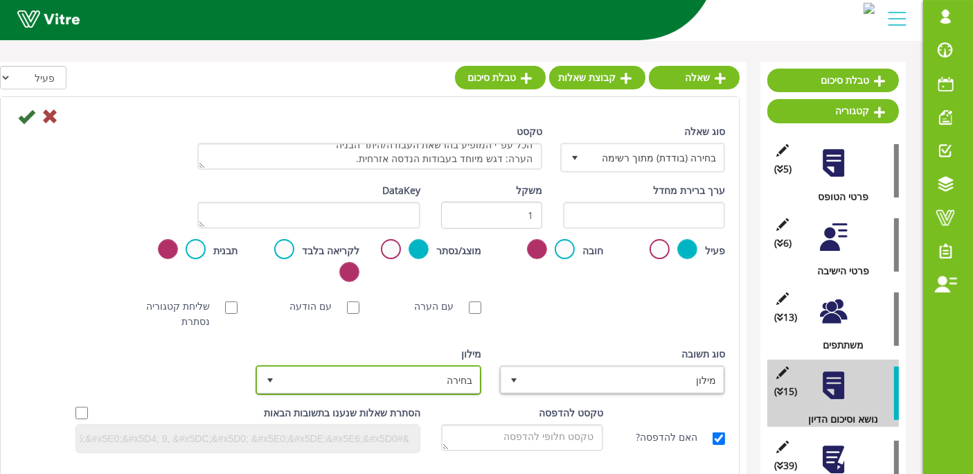
click at [422, 379] on span "בחירה" at bounding box center [381, 379] width 198 height 25
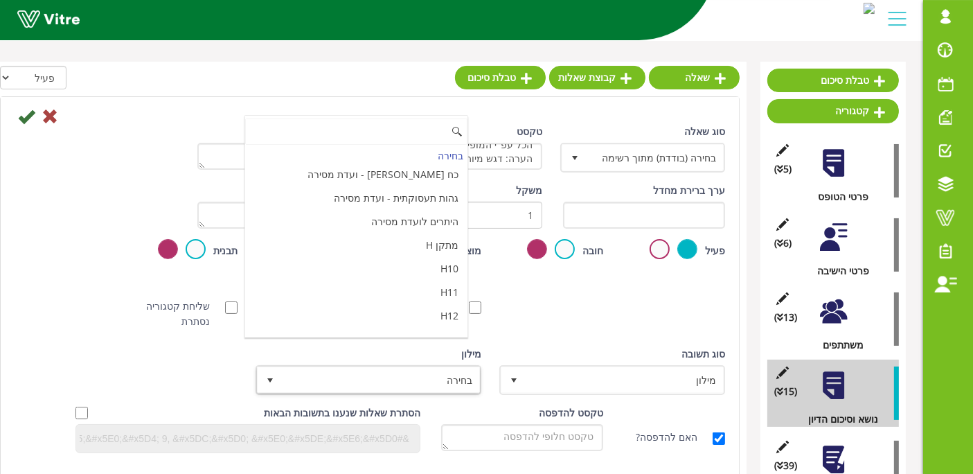
scroll to position [4622, 0]
click at [305, 387] on li "מאשר / לא מאשר עם הערה" at bounding box center [356, 399] width 222 height 24
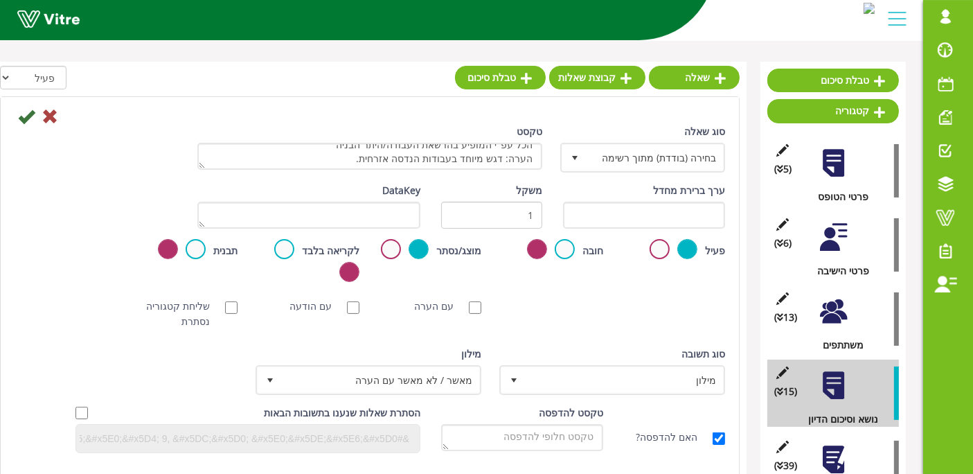
click at [213, 371] on div "סוג [PERSON_NAME] מילון 1 סוג [PERSON_NAME] ברירת מחדל 0 מודול בחירה שאלה זו תק…" at bounding box center [369, 375] width 731 height 59
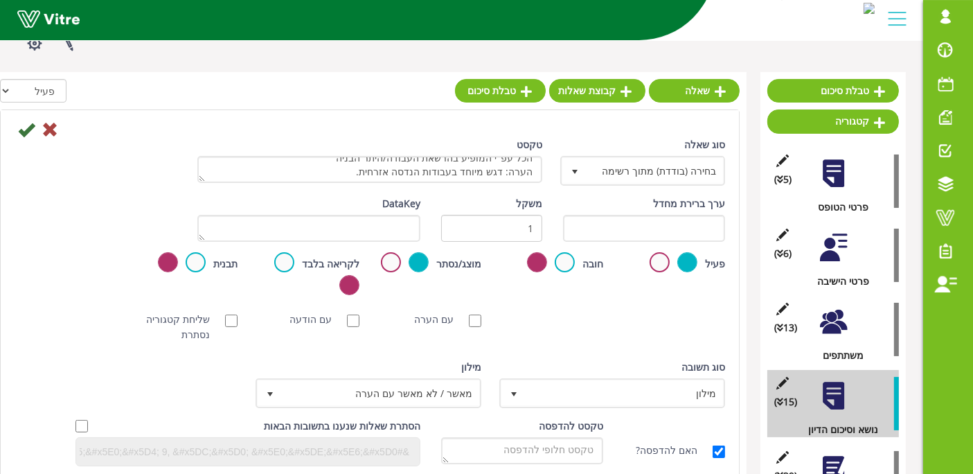
scroll to position [121, 0]
click at [24, 129] on icon at bounding box center [26, 130] width 17 height 17
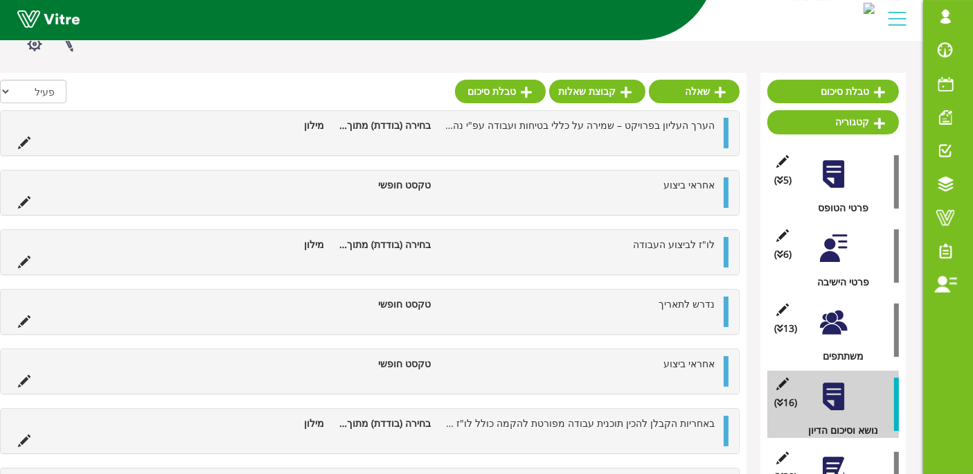
click at [939, 337] on div "[EMAIL_ADDRESS][DOMAIN_NAME] פרופיל התראות והודעות בחירת חברה עברית English Esp…" at bounding box center [948, 237] width 50 height 474
